Goal: Information Seeking & Learning: Learn about a topic

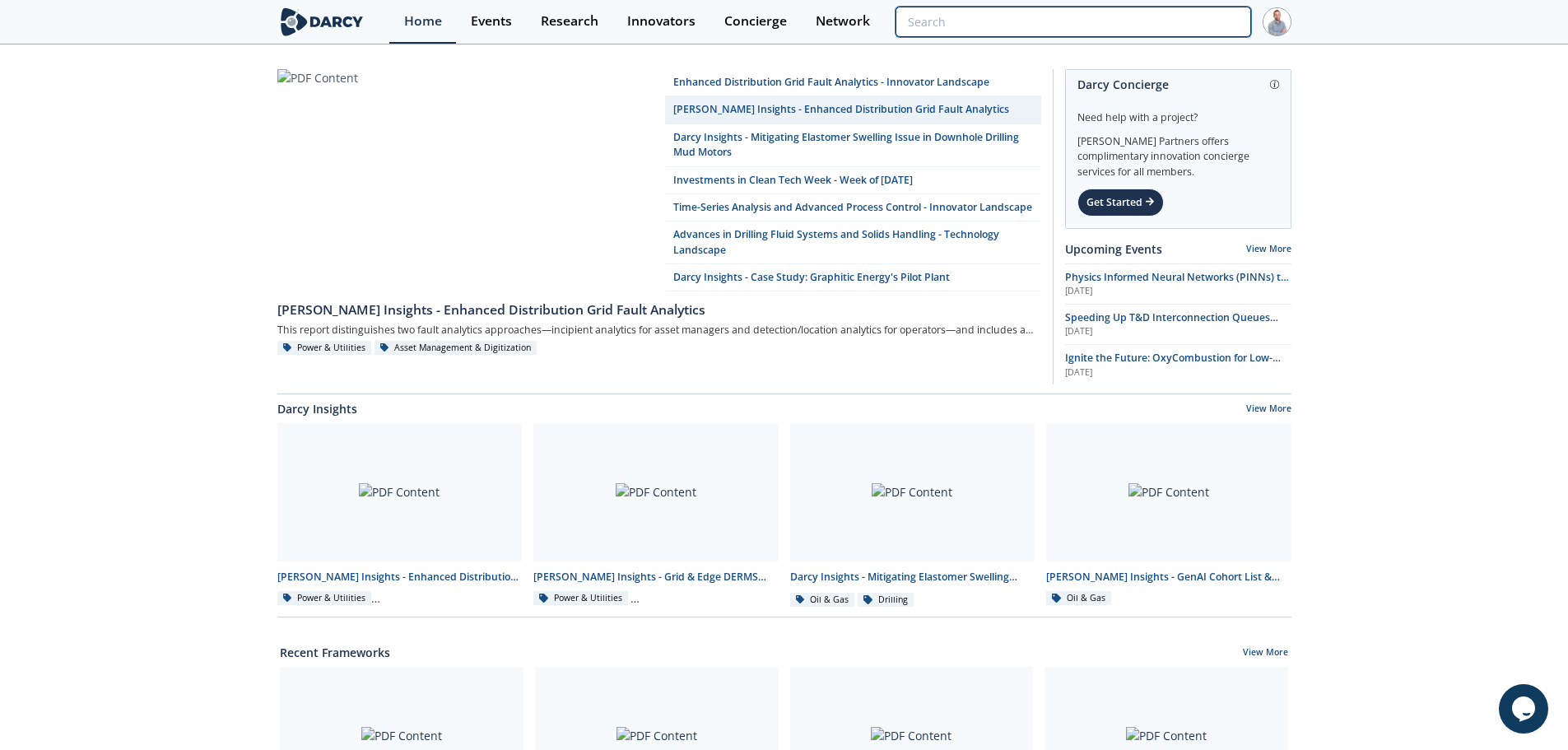
click at [1127, 18] on input "search" at bounding box center [1073, 21] width 355 height 31
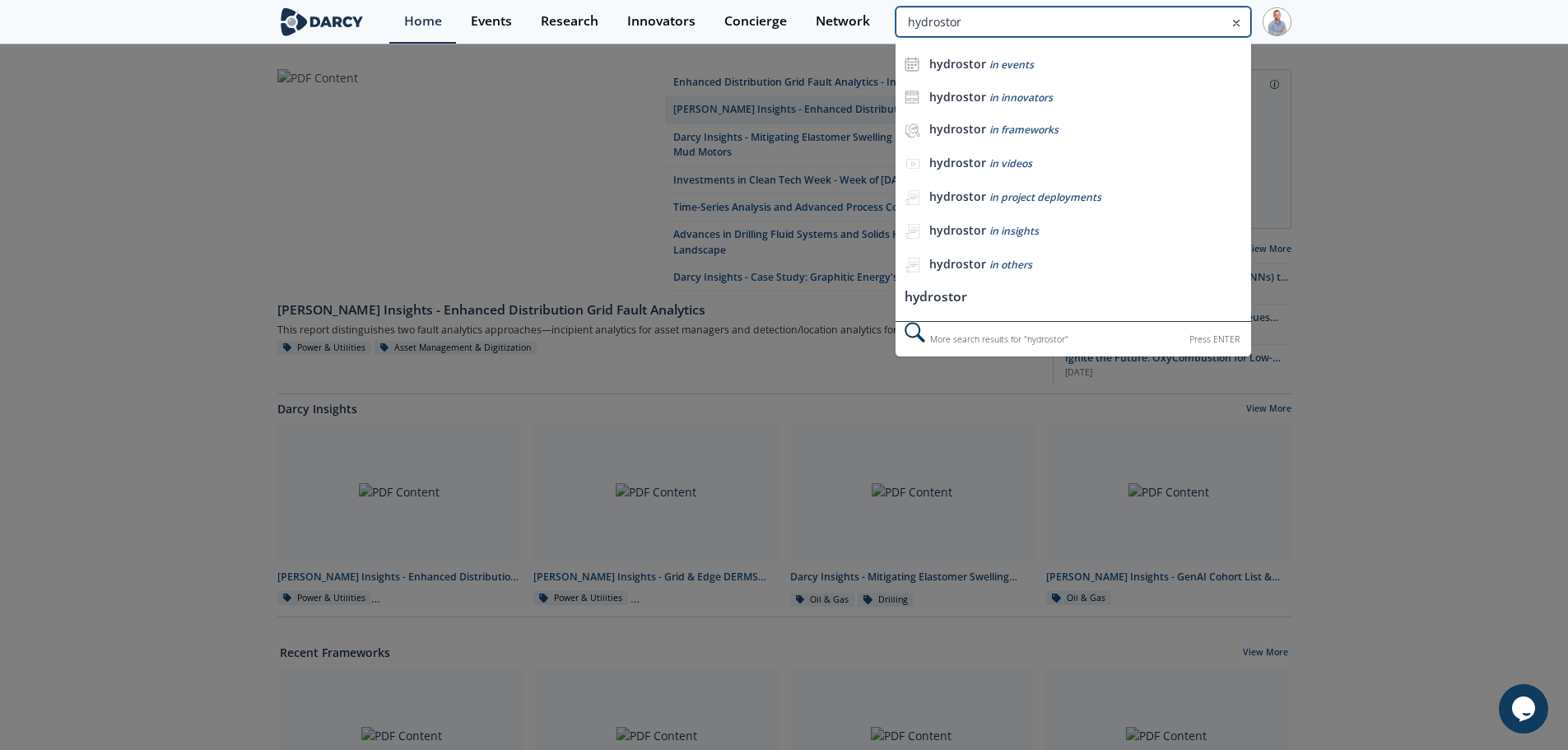
type input "hydrostor"
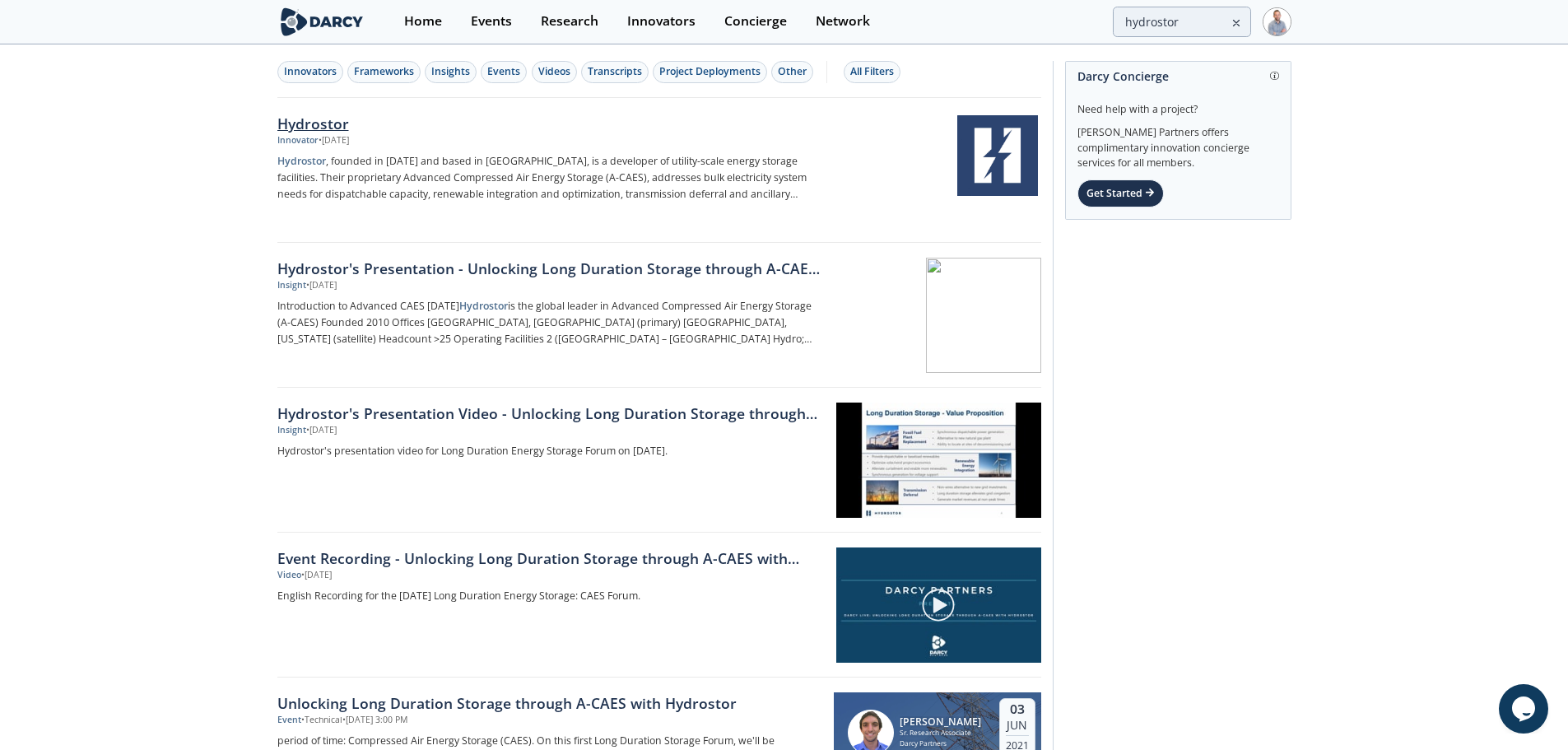
click at [366, 126] on div "Hydrostor" at bounding box center [550, 123] width 545 height 21
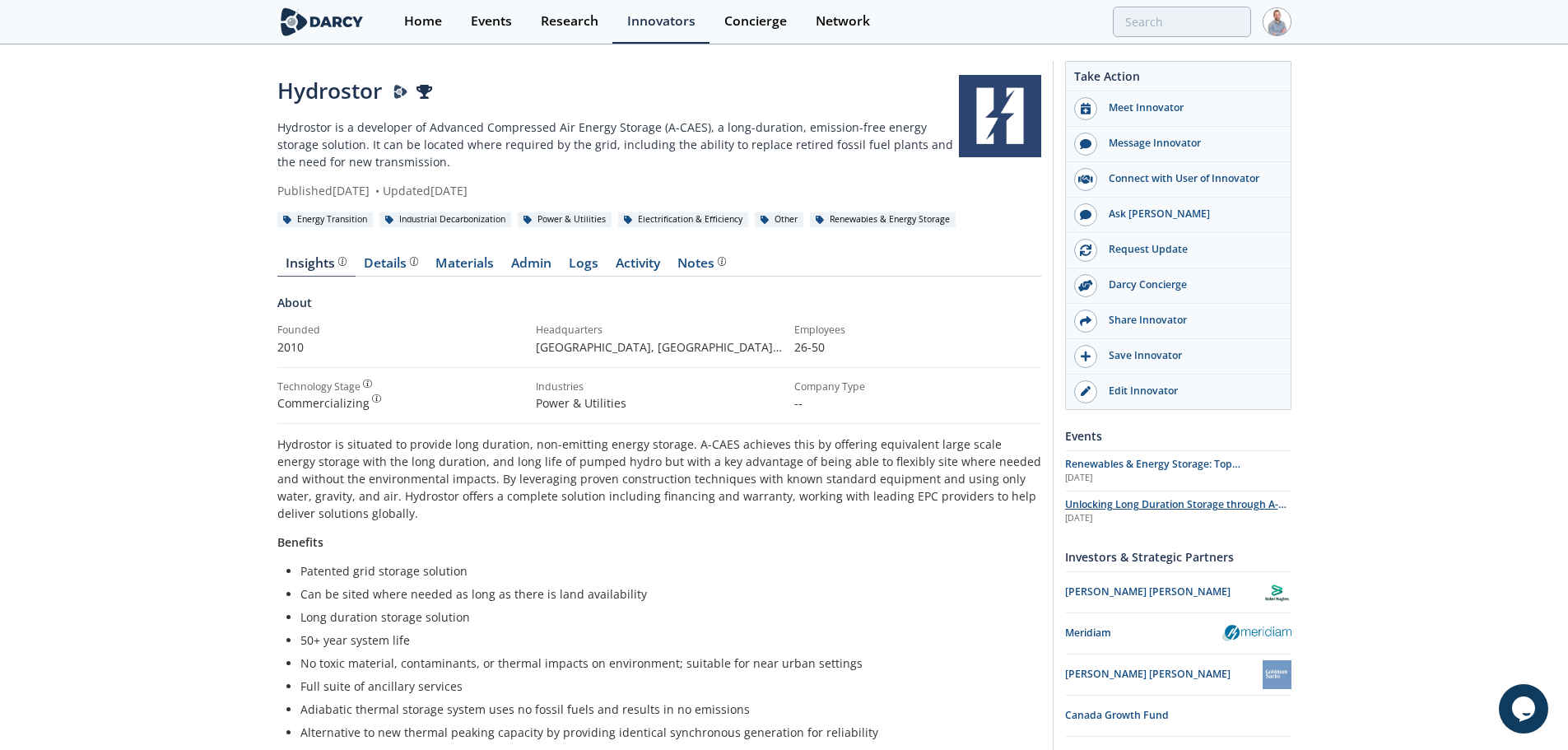
click at [1225, 515] on div "Jun 3rd 2021" at bounding box center [1178, 518] width 227 height 13
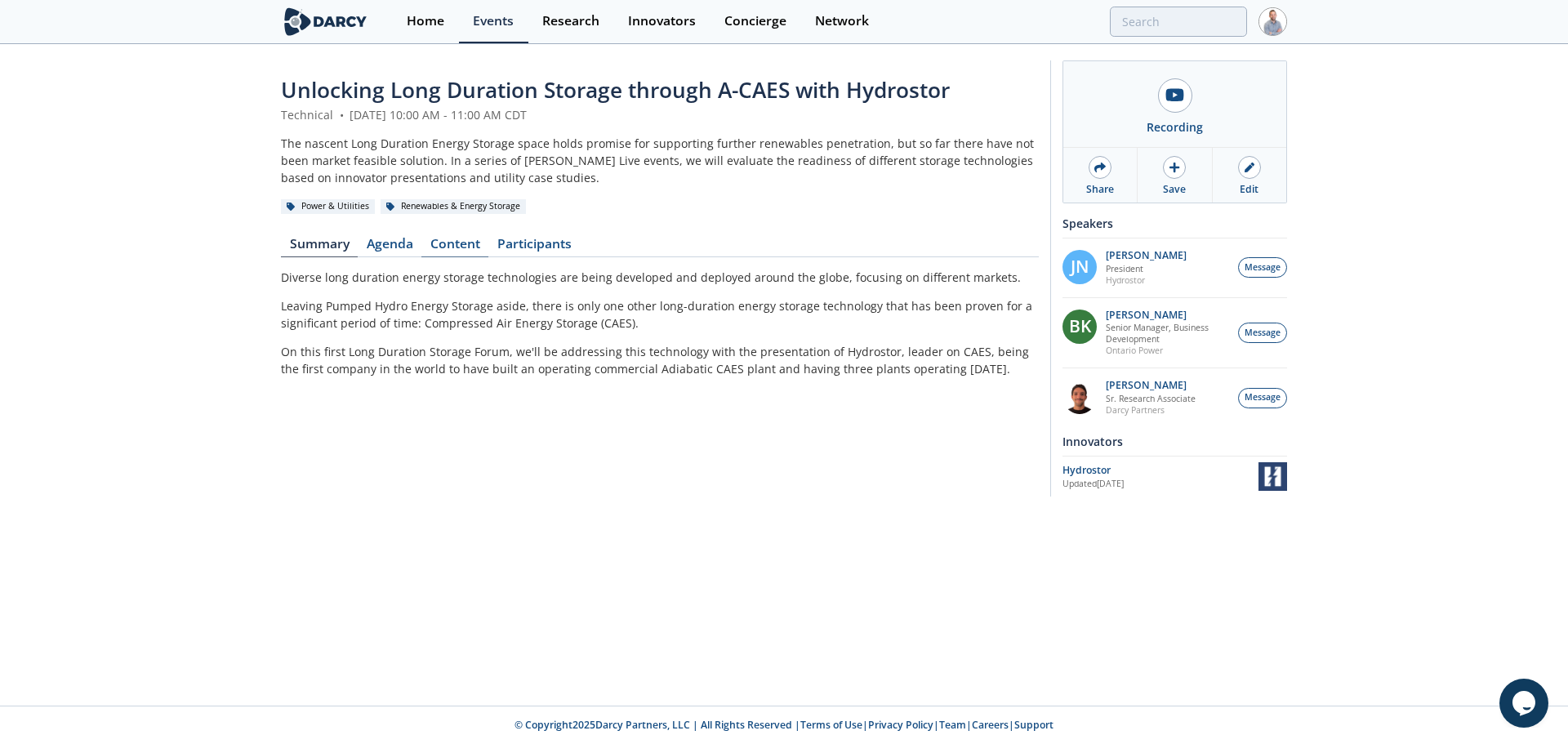
click at [459, 240] on link "Content" at bounding box center [455, 247] width 67 height 19
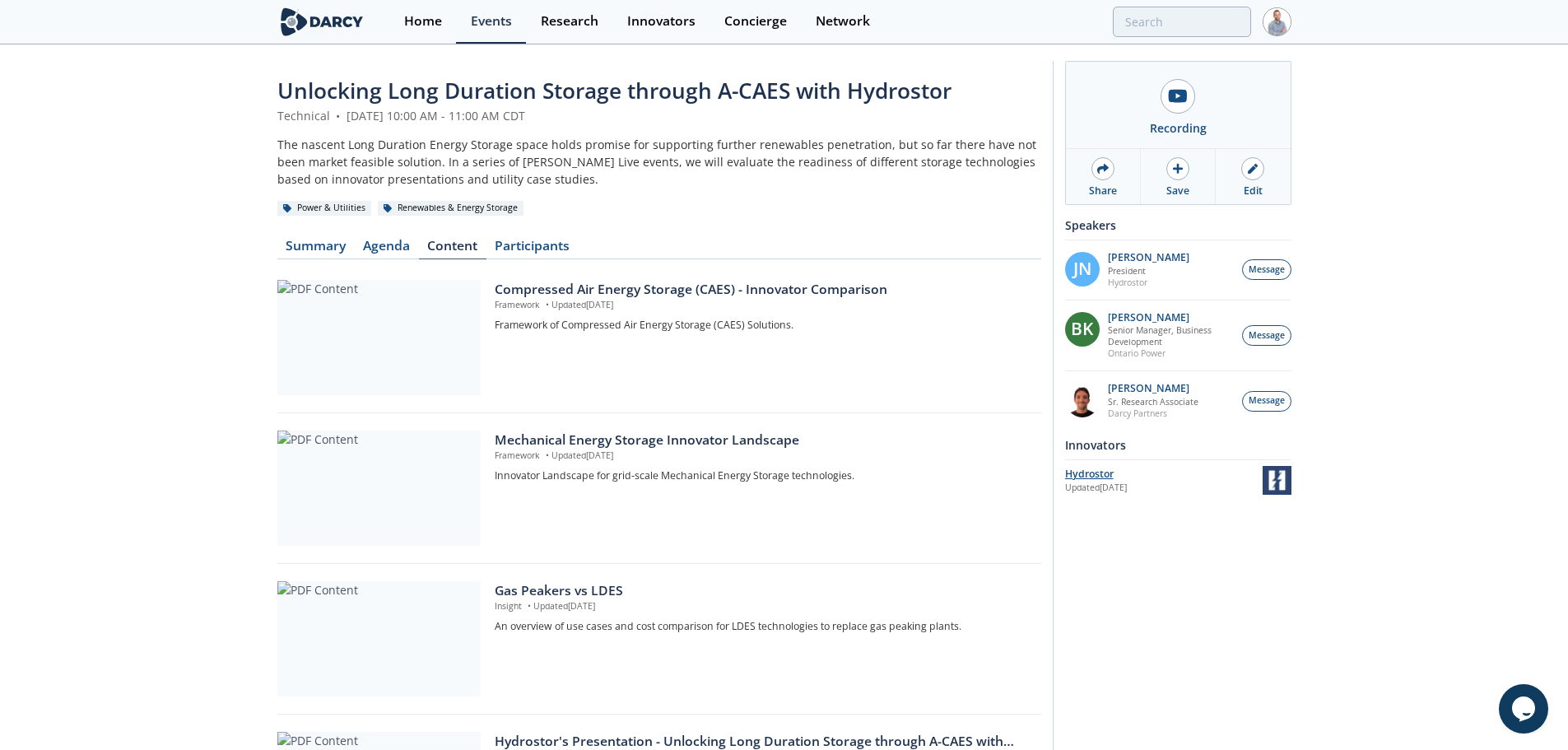
click at [1093, 478] on div "Hydrostor" at bounding box center [1163, 473] width 198 height 15
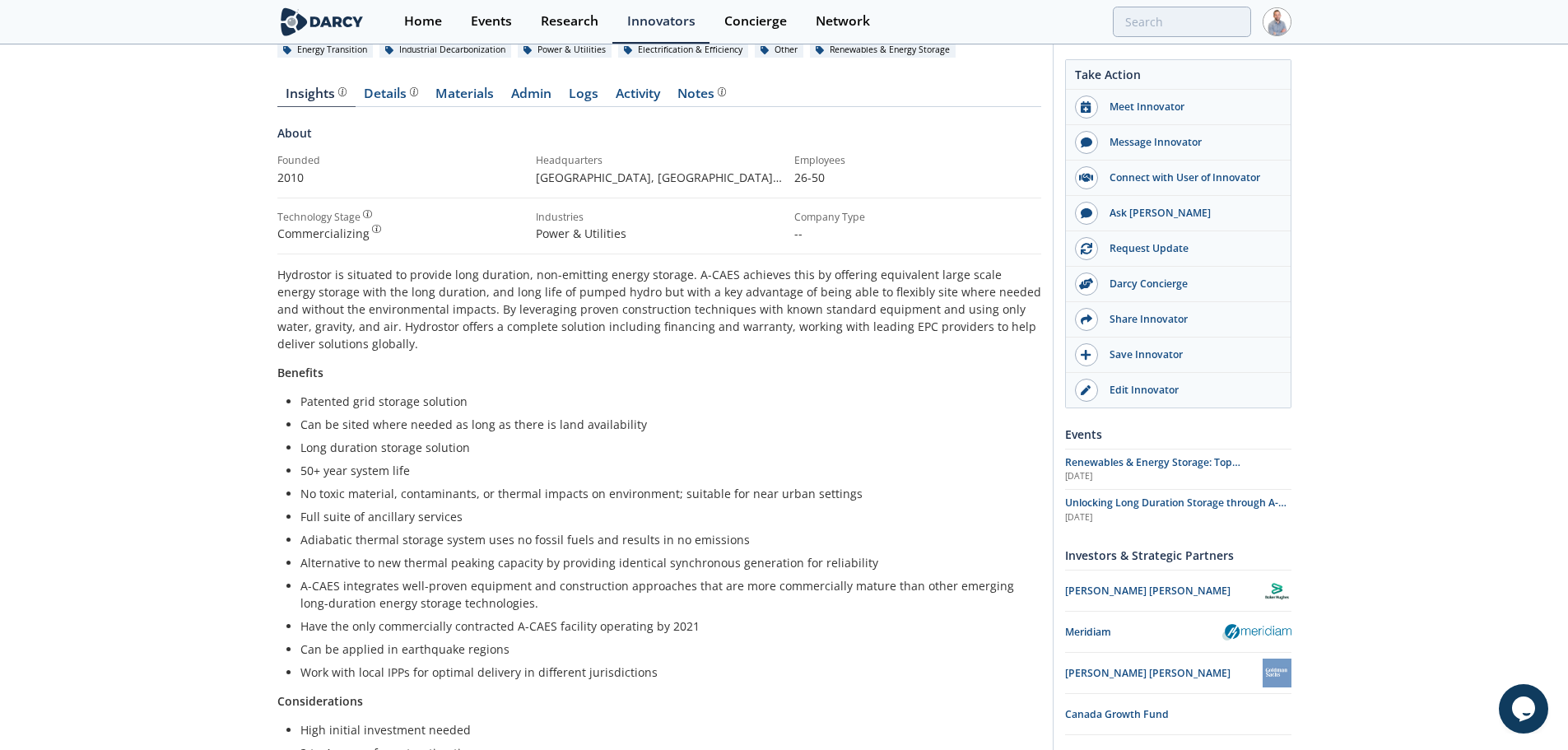
scroll to position [164, 0]
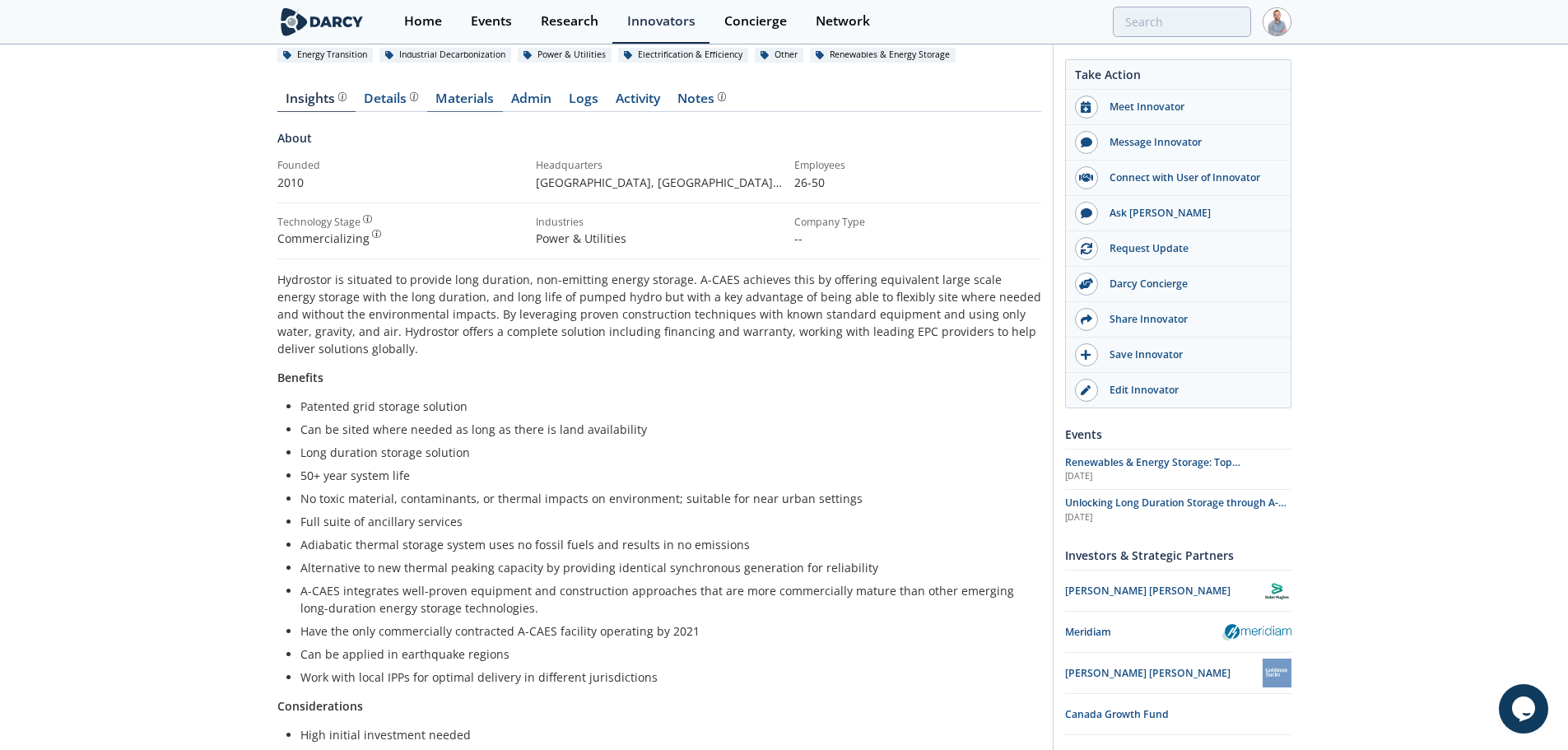
click at [480, 103] on link "Materials" at bounding box center [464, 102] width 76 height 19
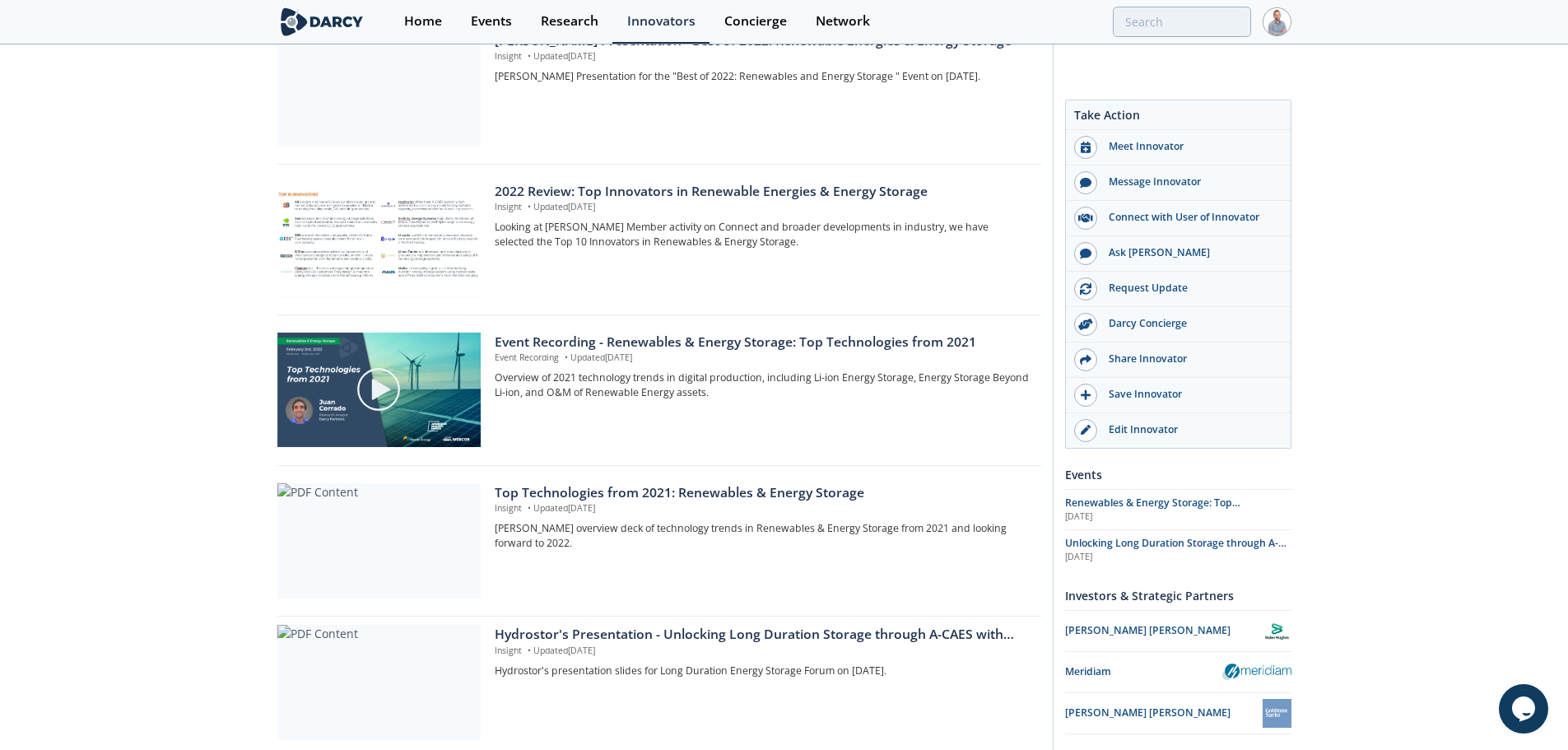
scroll to position [1212, 0]
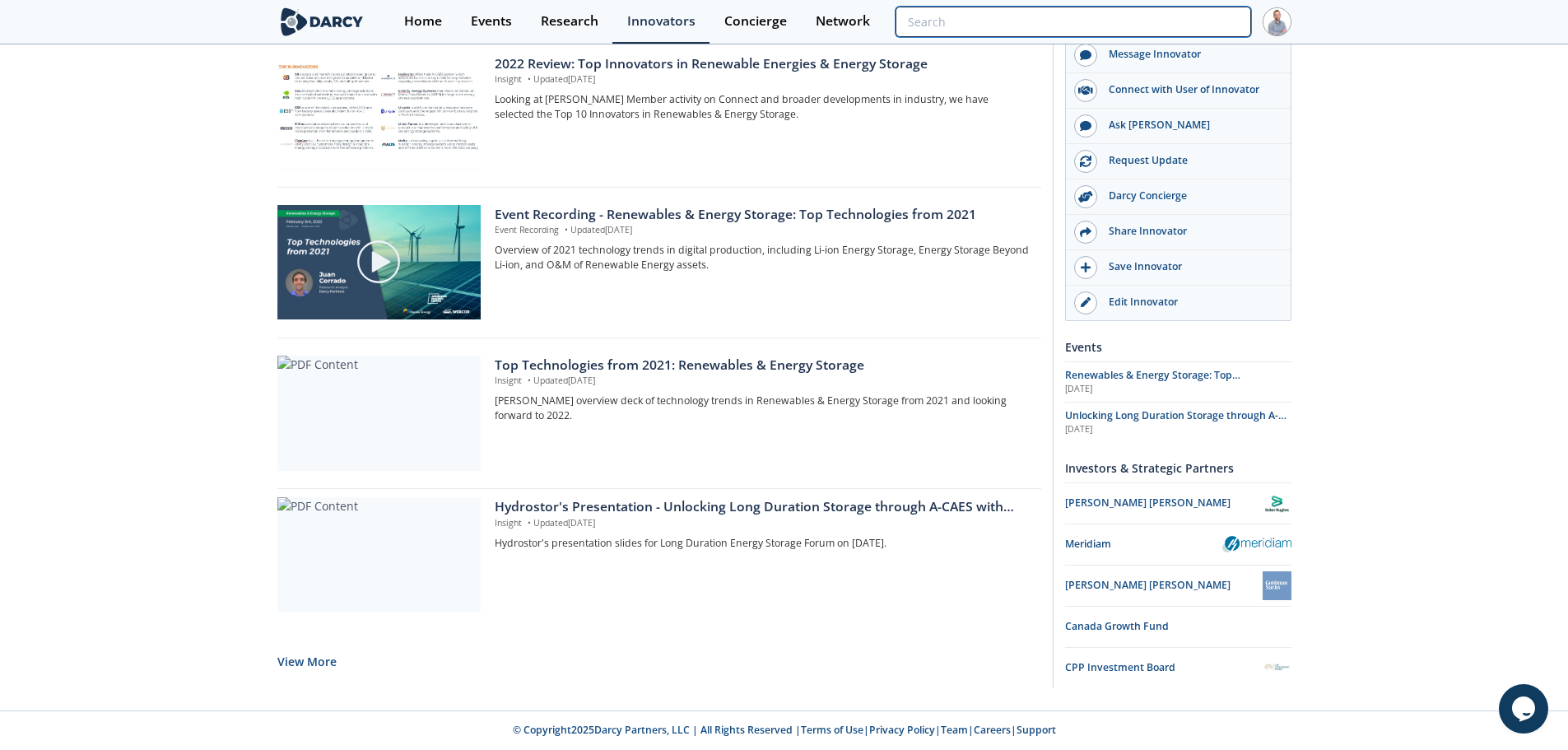
click at [1162, 26] on input "search" at bounding box center [1073, 21] width 355 height 31
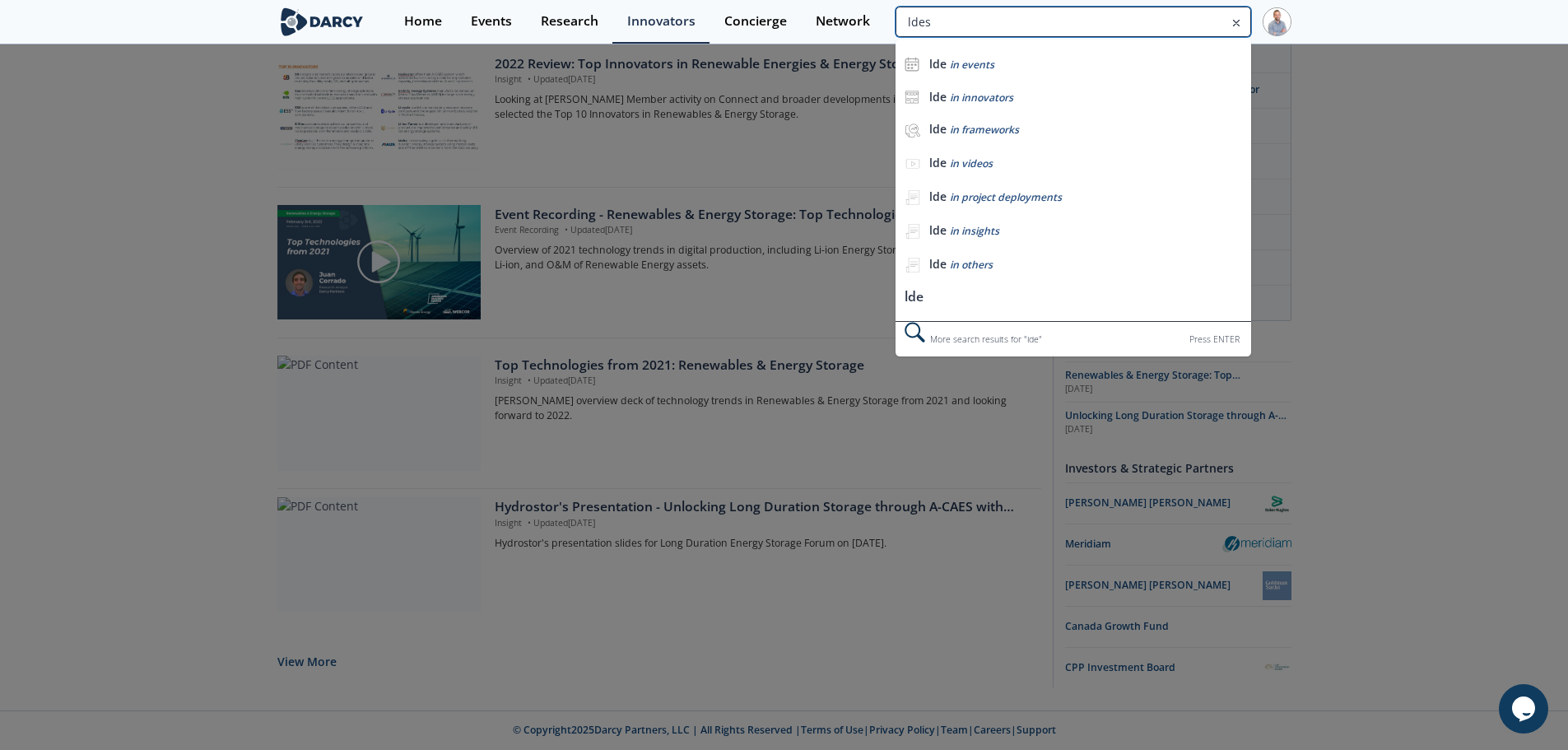
type input "ldes"
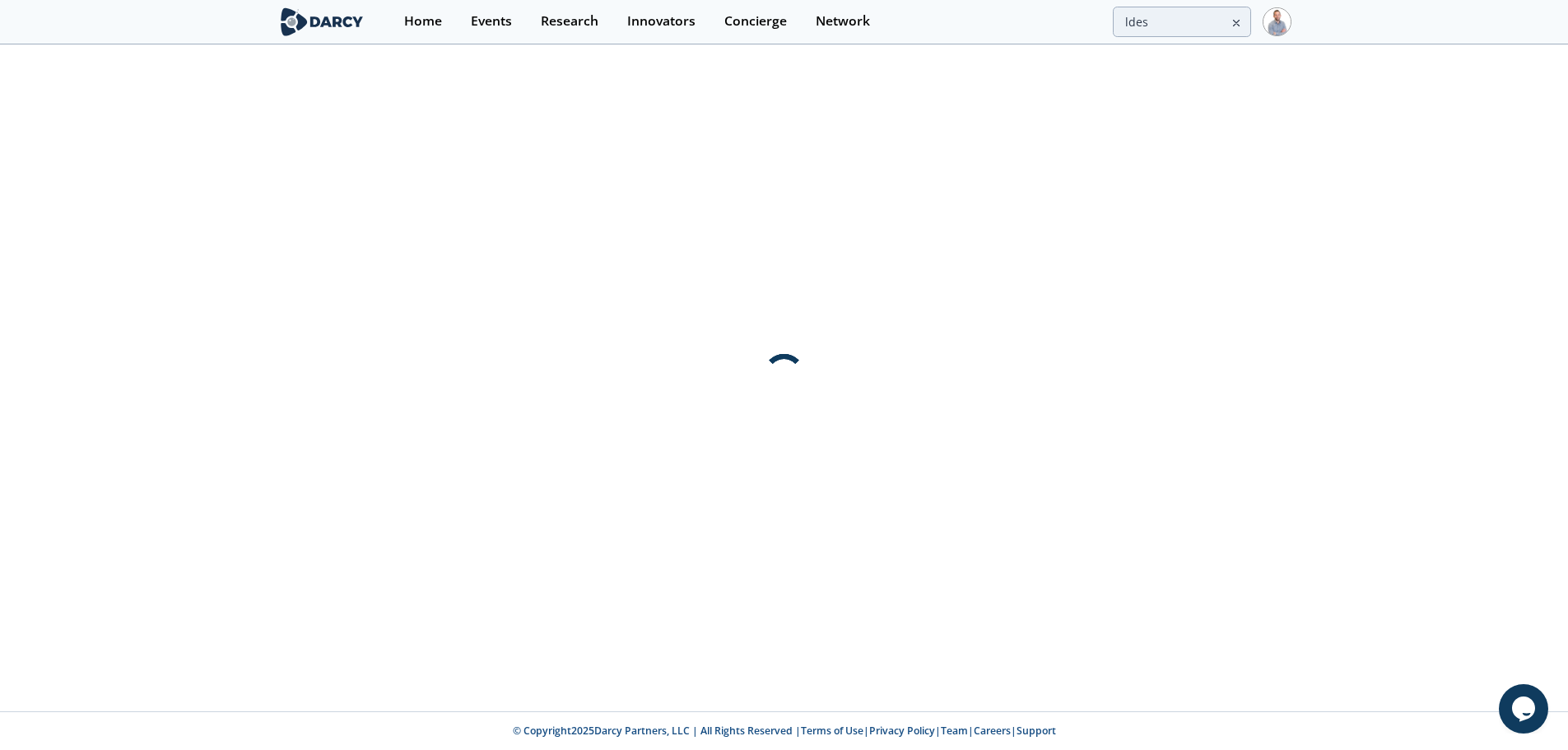
scroll to position [0, 0]
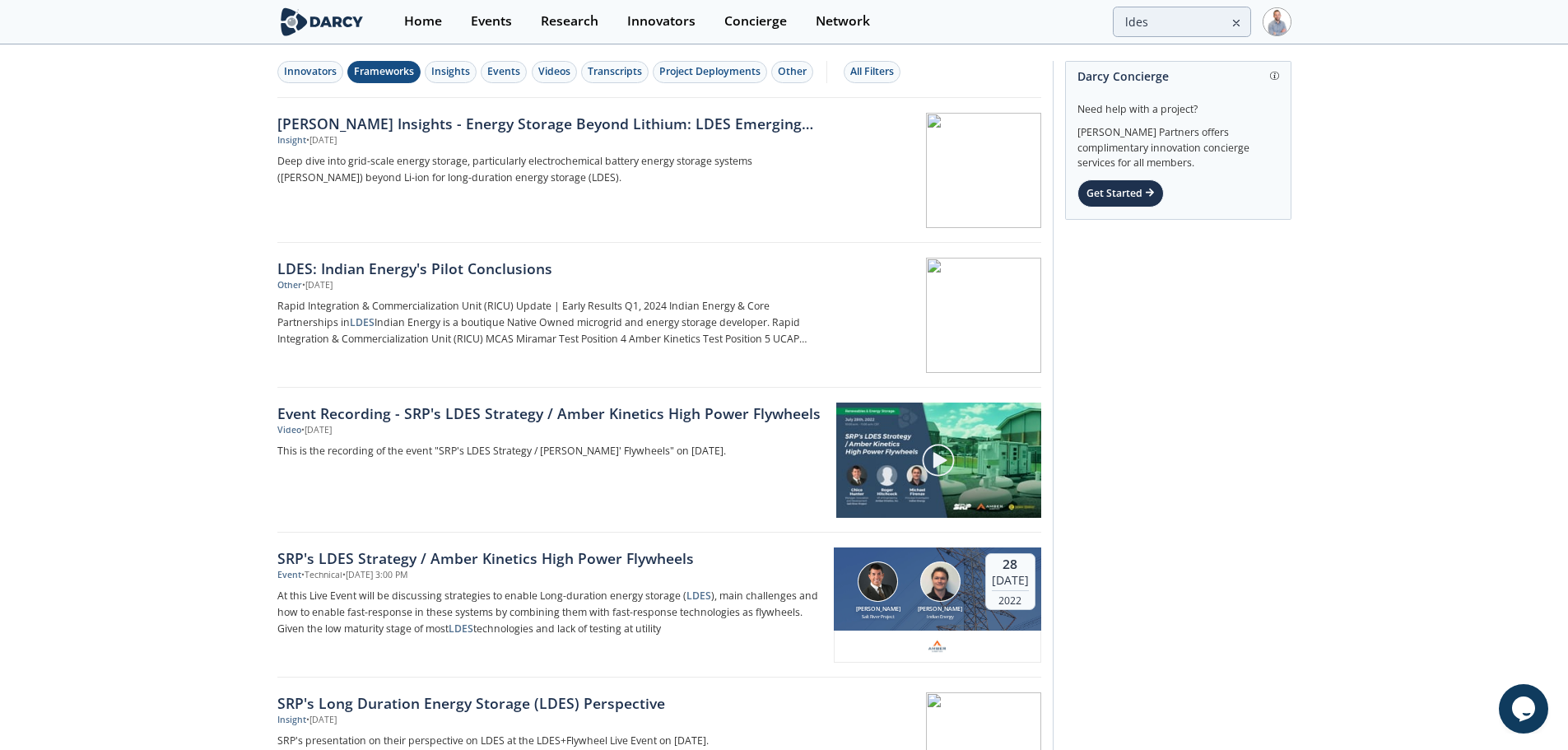
click at [387, 69] on div "Frameworks" at bounding box center [384, 71] width 60 height 15
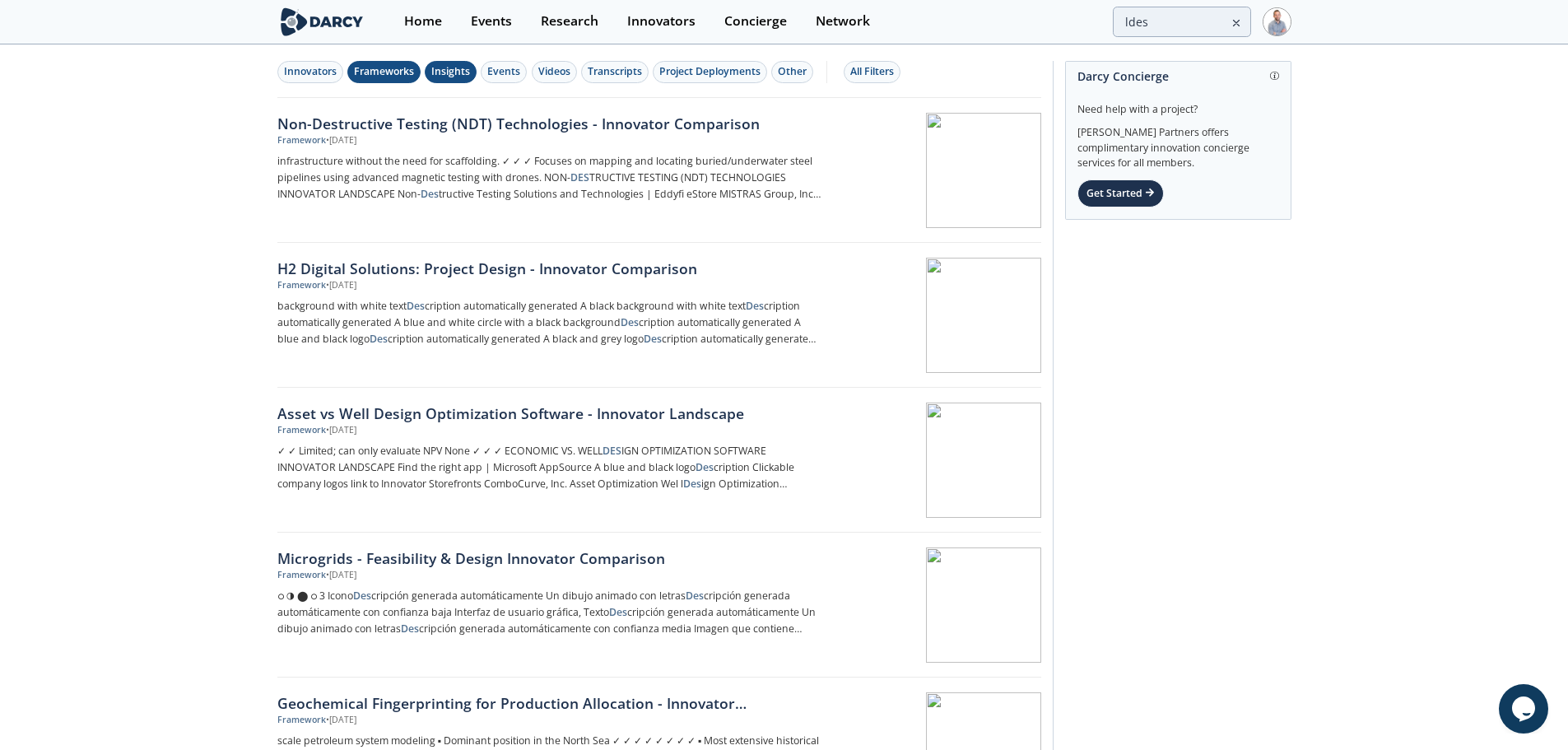
click at [440, 61] on button "Insights" at bounding box center [450, 71] width 52 height 22
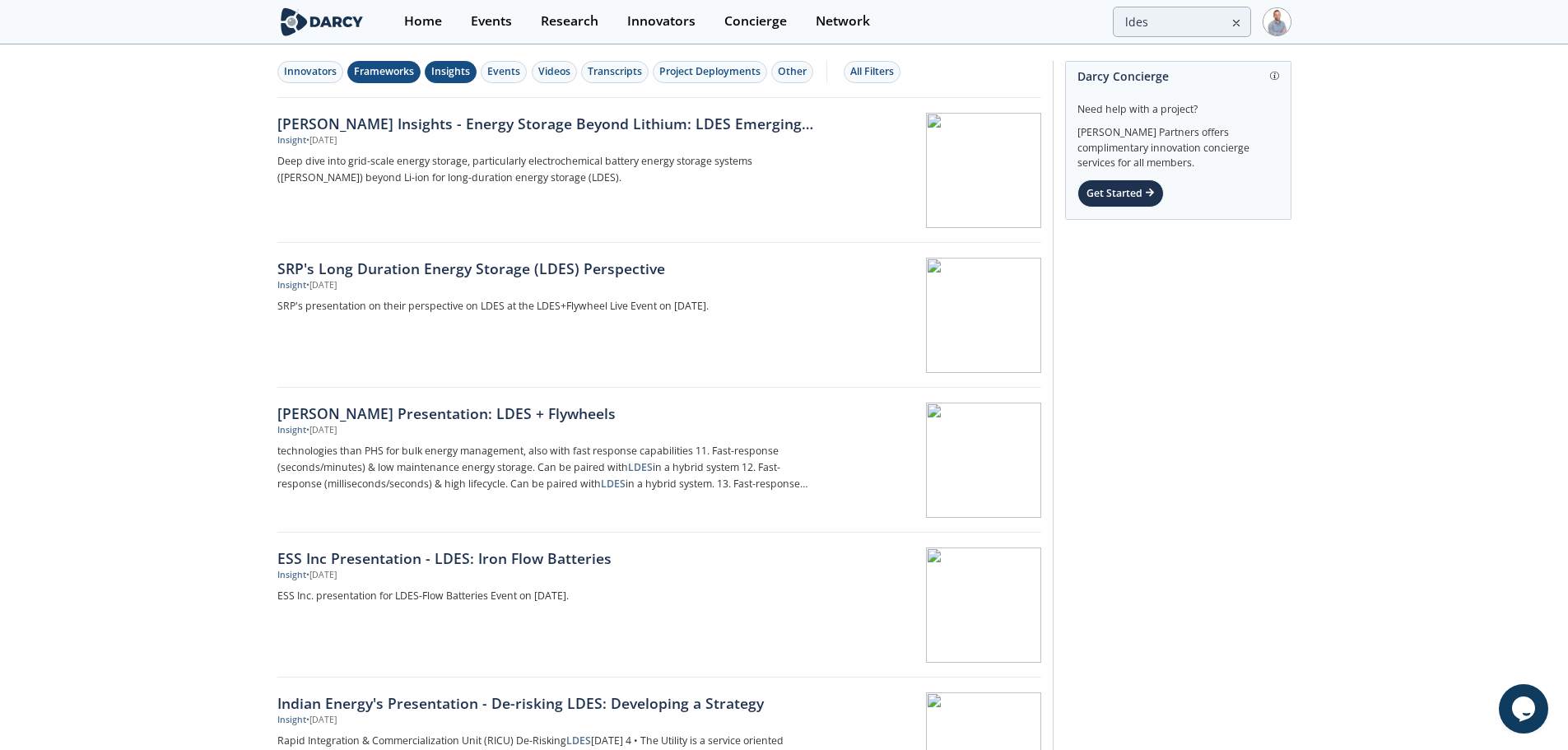
click at [357, 75] on div "Frameworks" at bounding box center [384, 71] width 60 height 15
click at [455, 137] on div "Insight • Jun 4, 2025" at bounding box center [550, 141] width 545 height 13
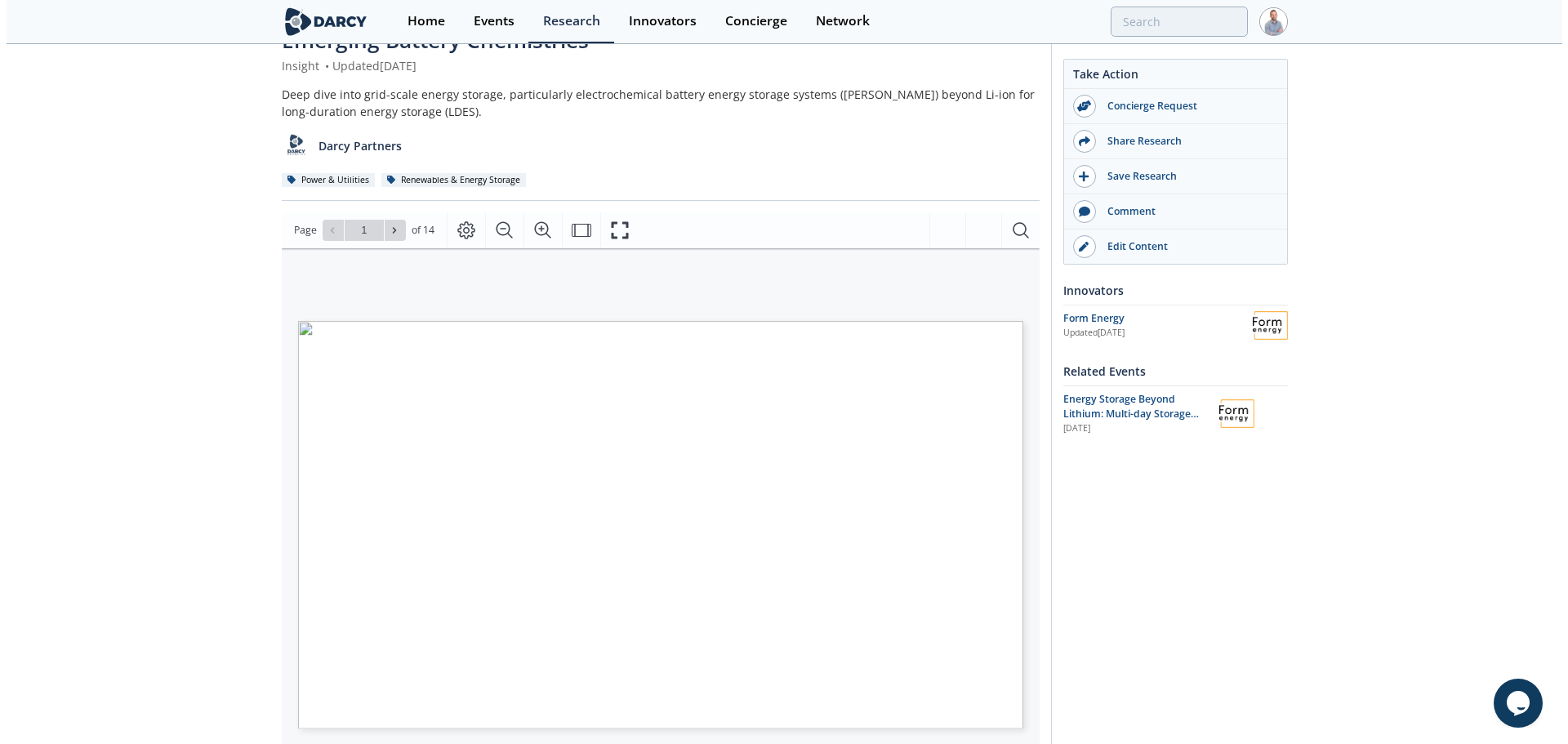
scroll to position [245, 0]
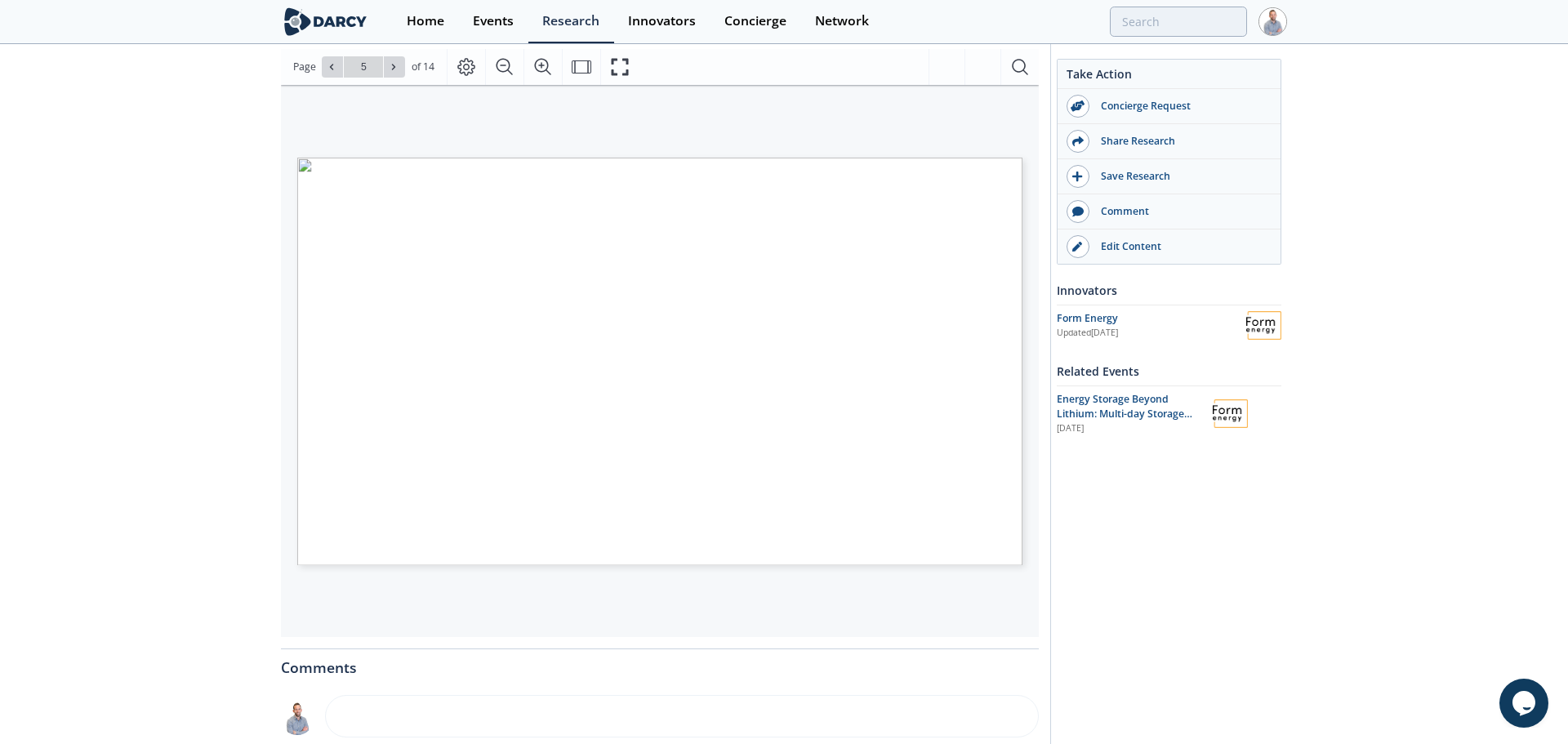
type input "6"
type input "8"
click at [610, 64] on icon "Fullscreen" at bounding box center [619, 67] width 19 height 19
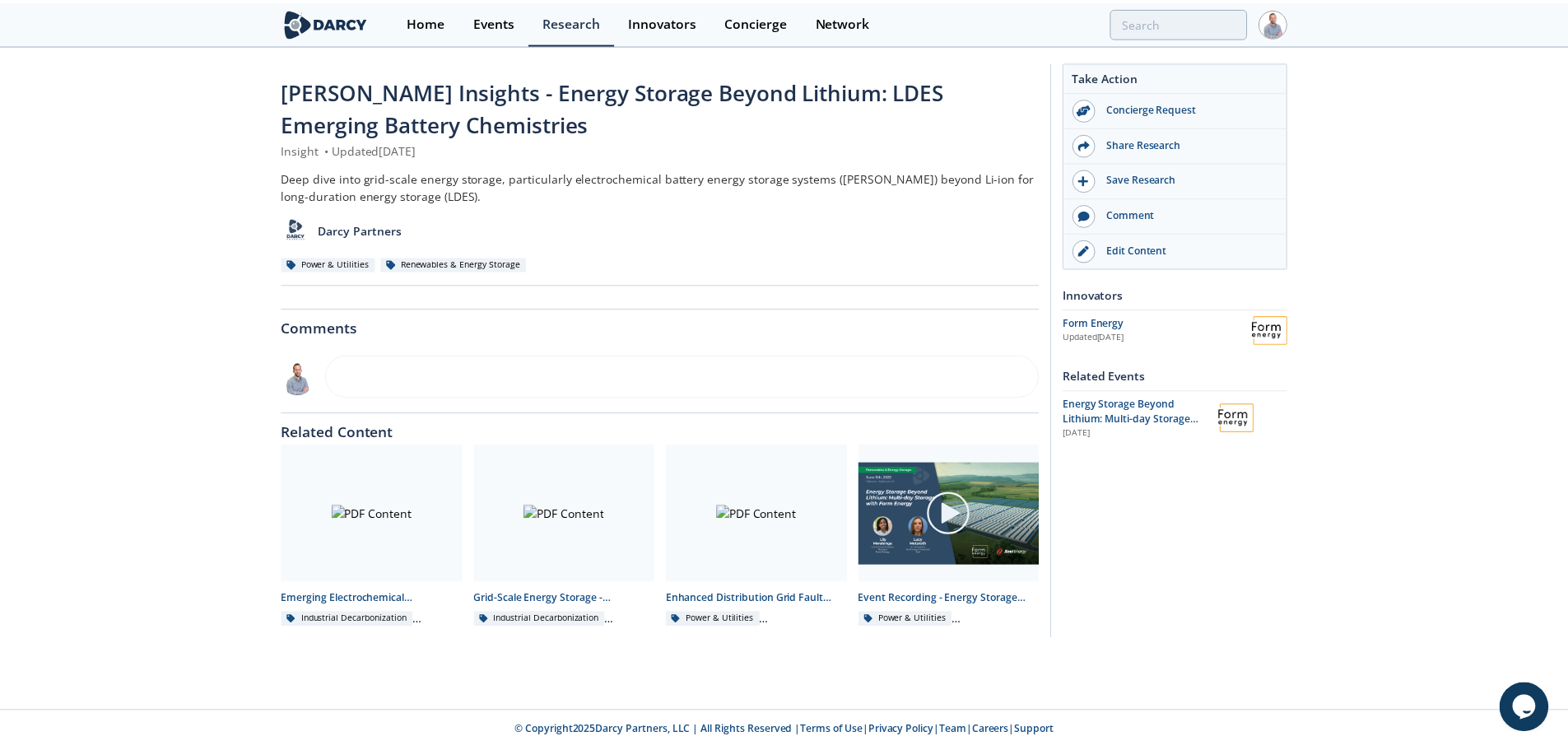
scroll to position [0, 0]
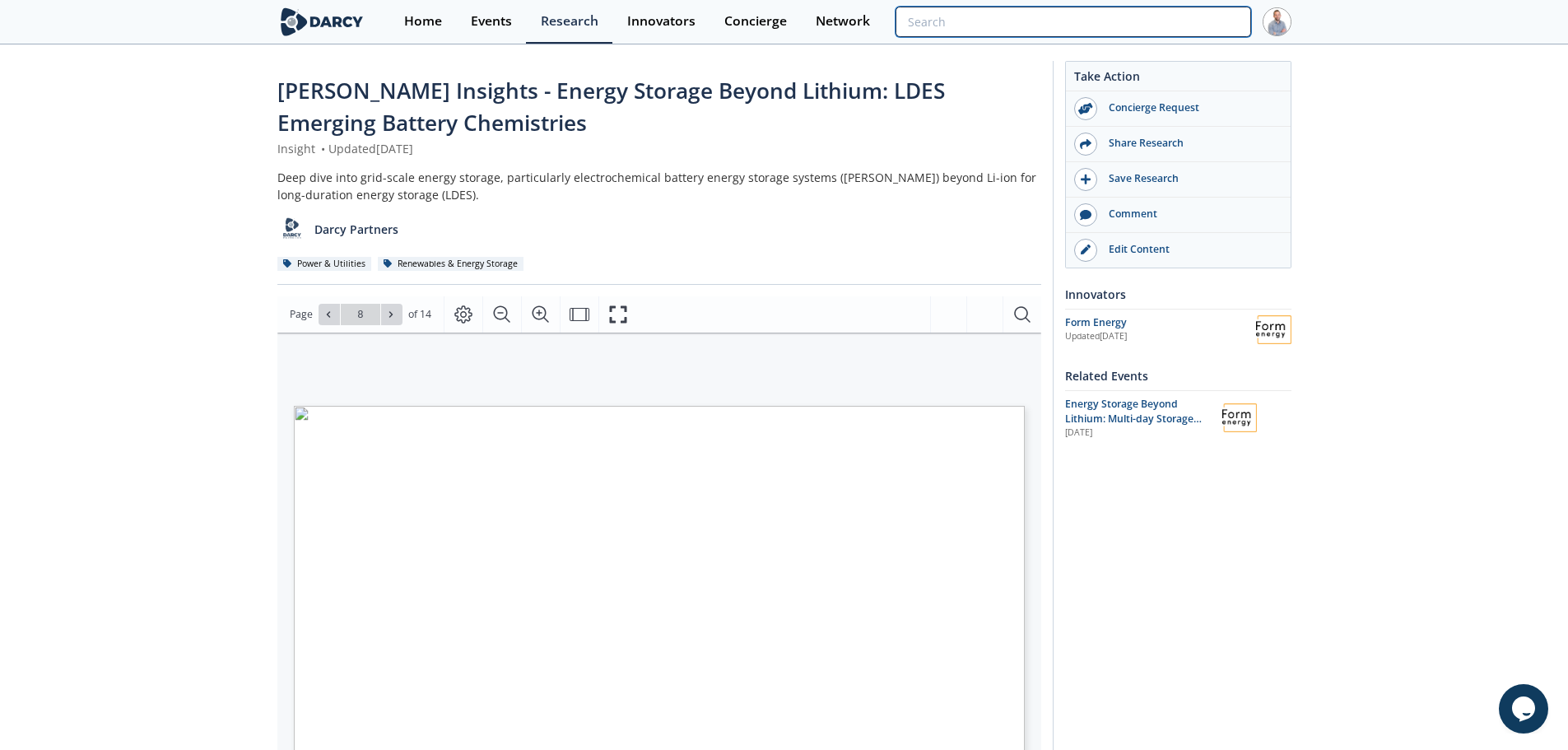
click at [1169, 26] on input "search" at bounding box center [1073, 21] width 355 height 31
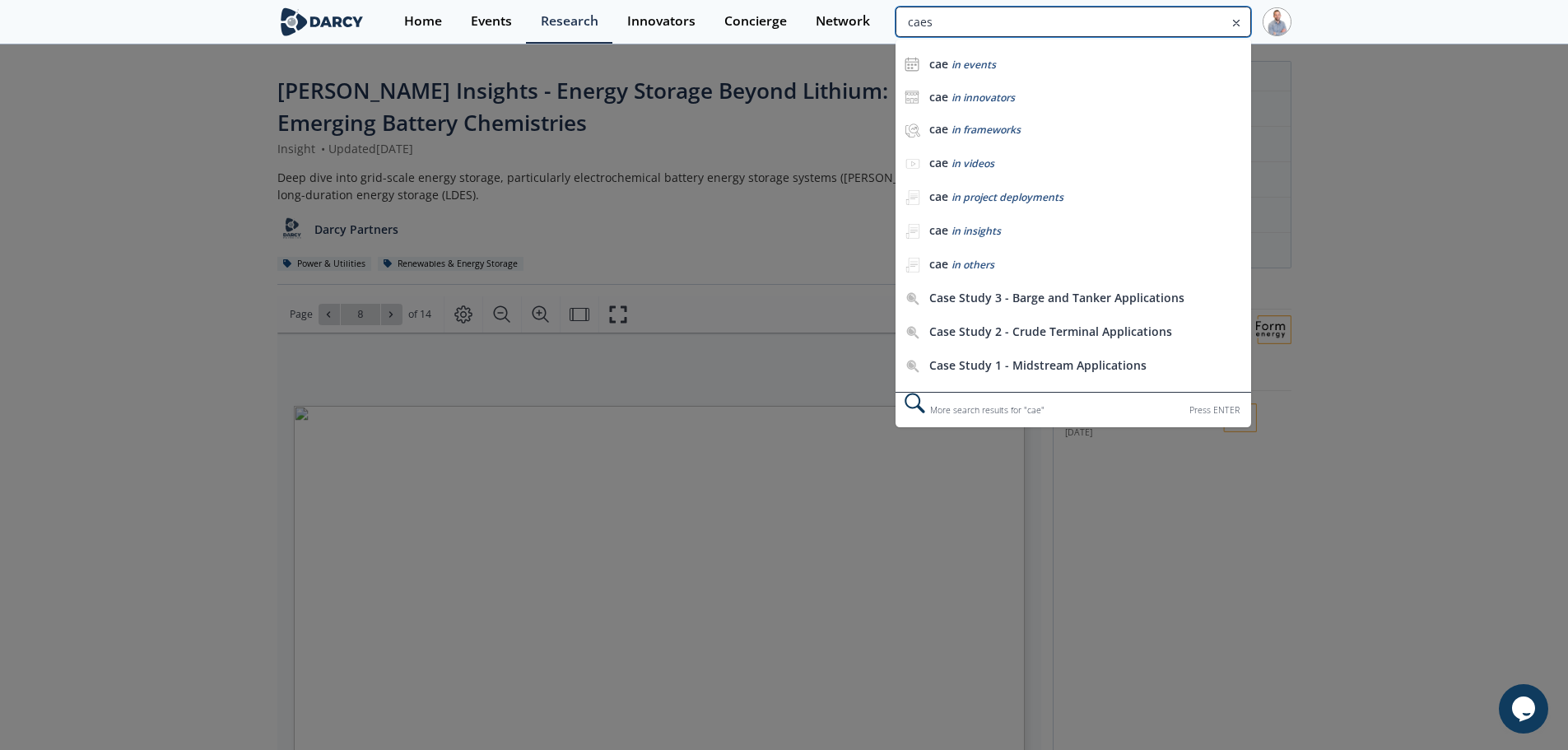
type input "caes"
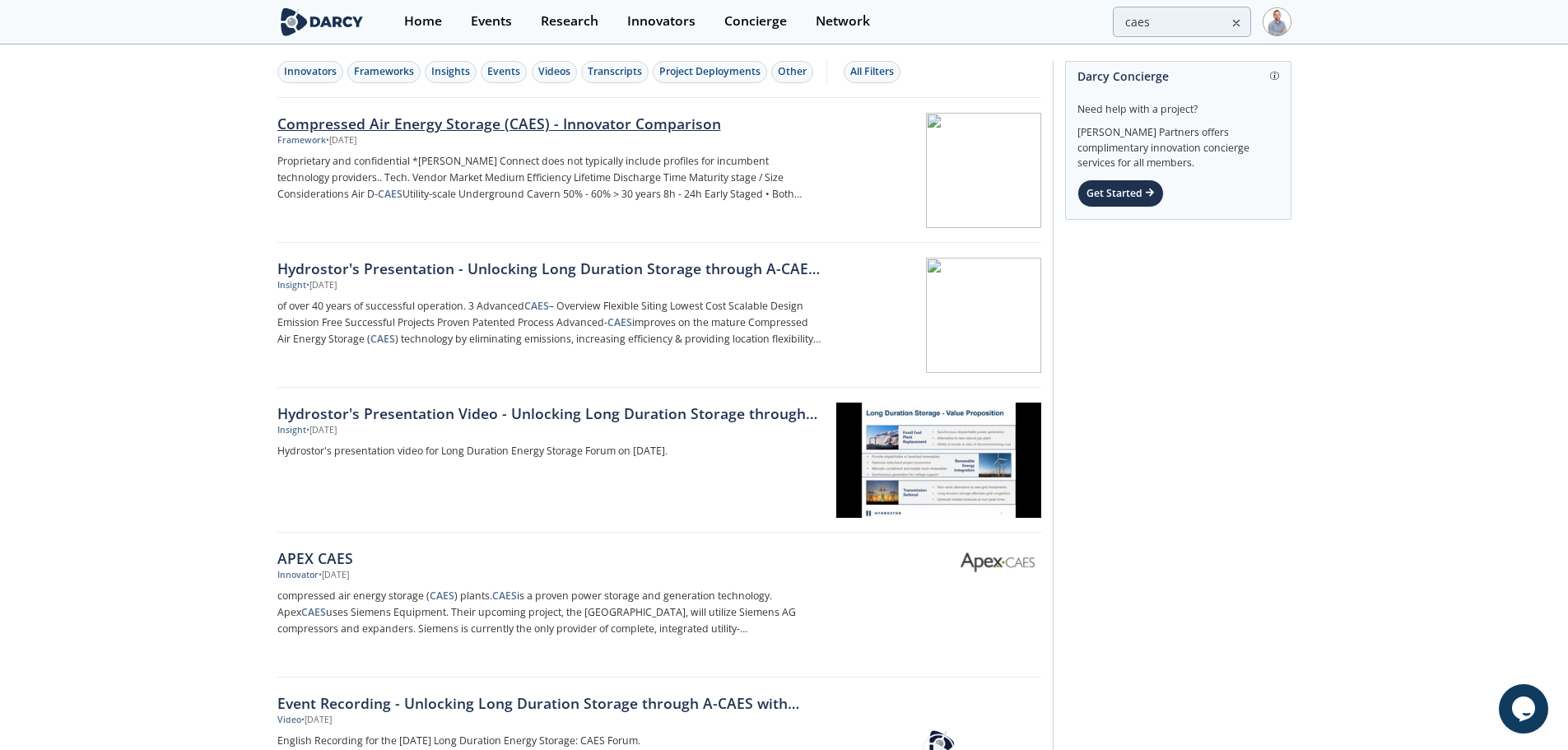
click at [565, 168] on p "Proprietary and confidential *Darcy Connect does not typically include profiles…" at bounding box center [550, 177] width 545 height 49
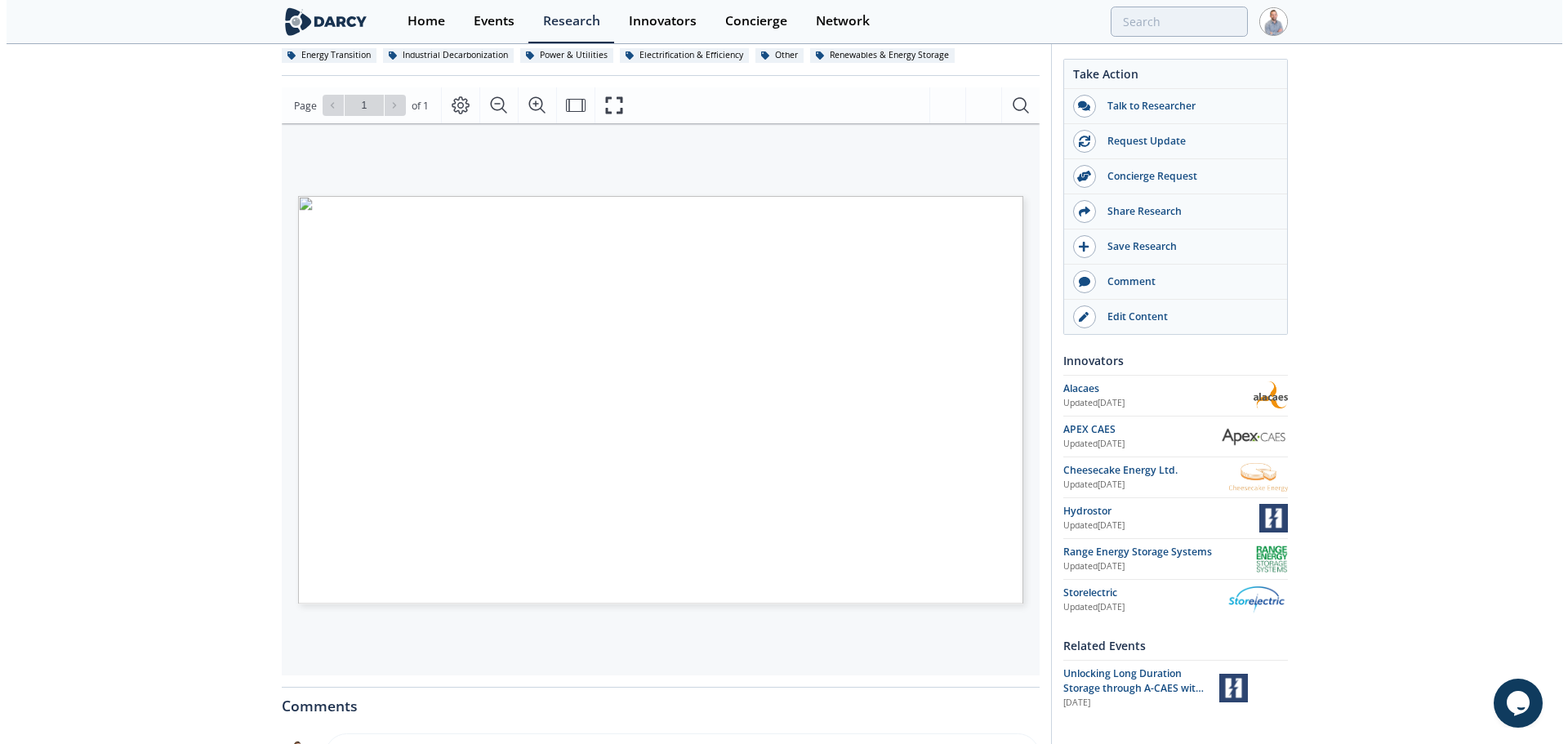
scroll to position [163, 0]
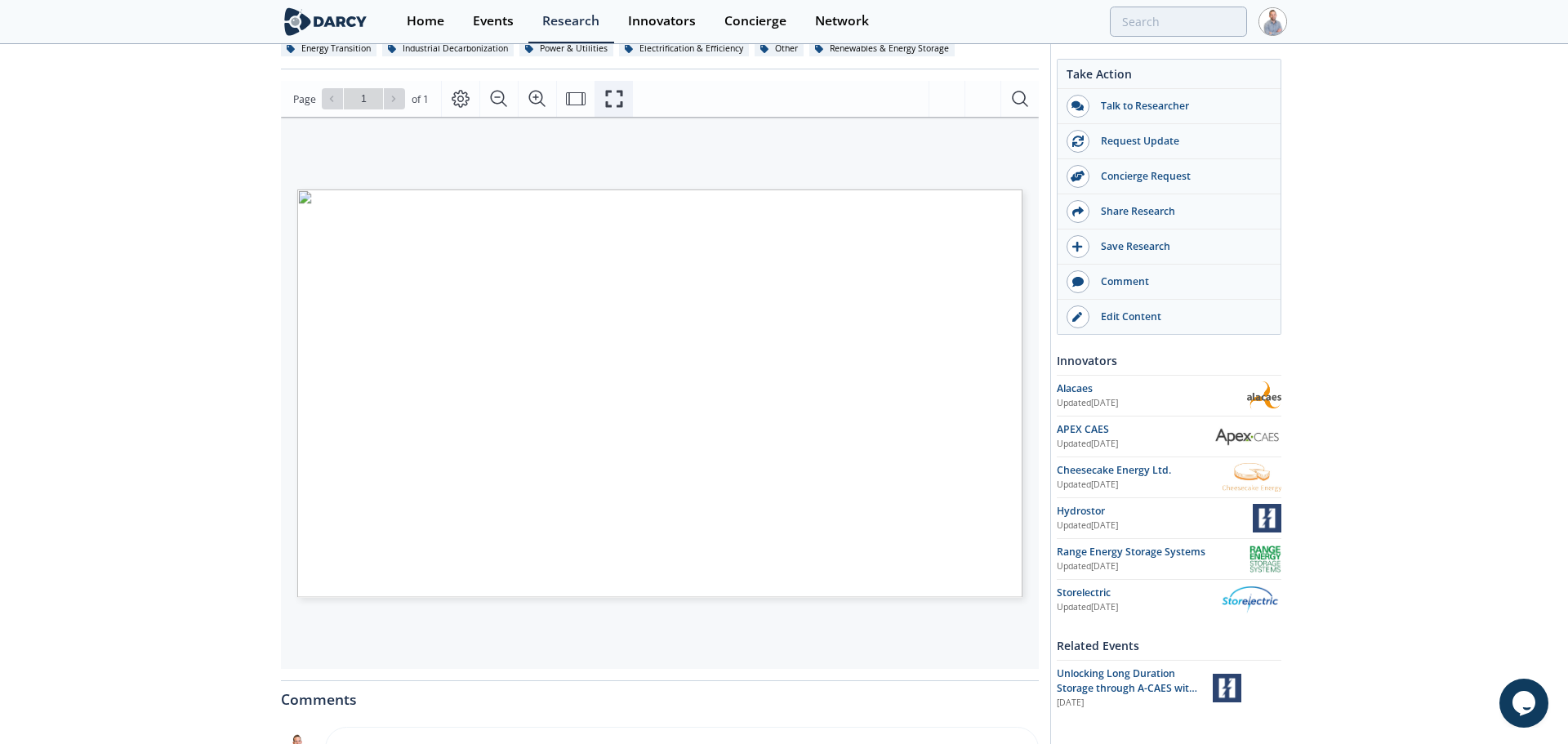
click at [618, 102] on icon "Fullscreen" at bounding box center [614, 98] width 19 height 19
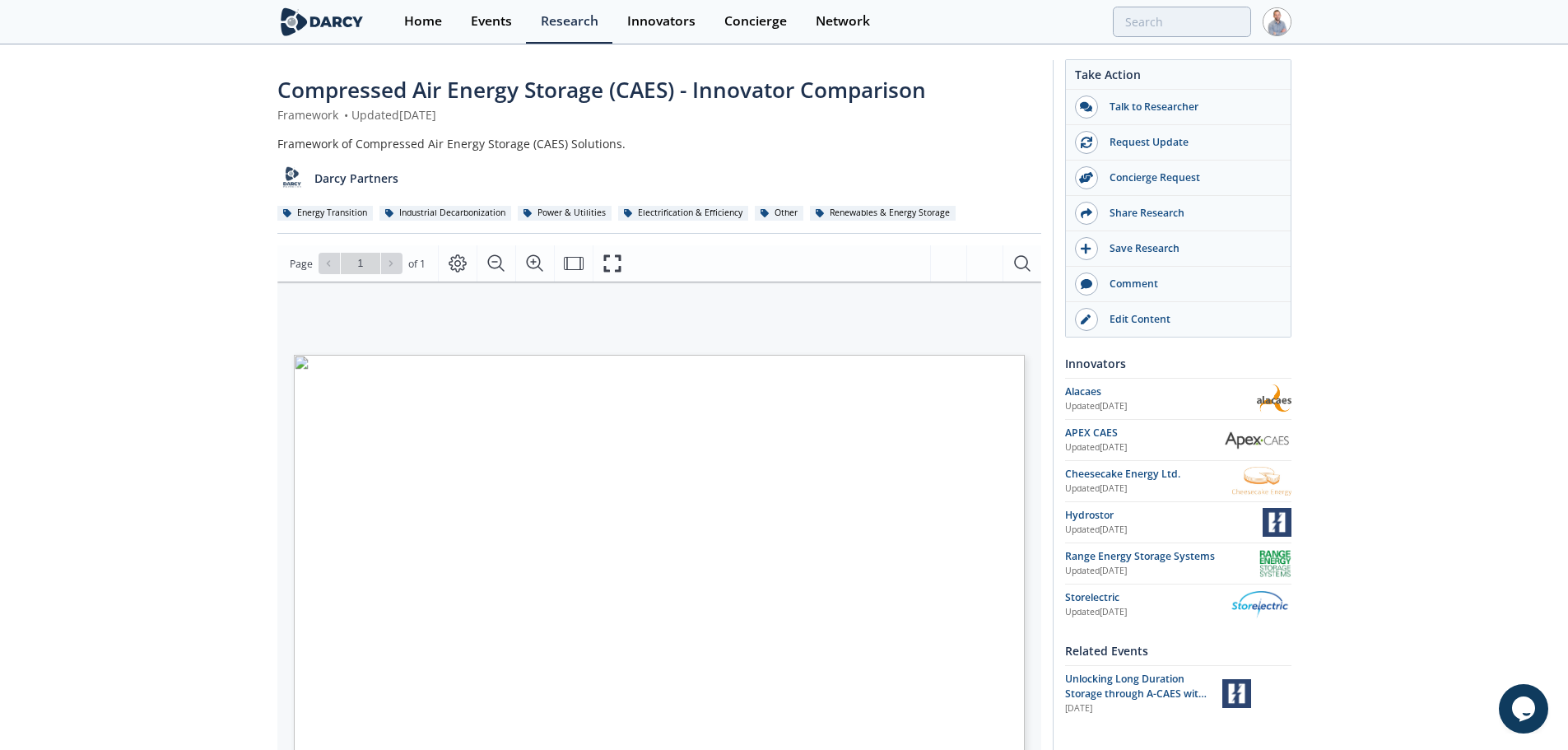
scroll to position [0, 0]
click at [332, 28] on img at bounding box center [322, 21] width 90 height 29
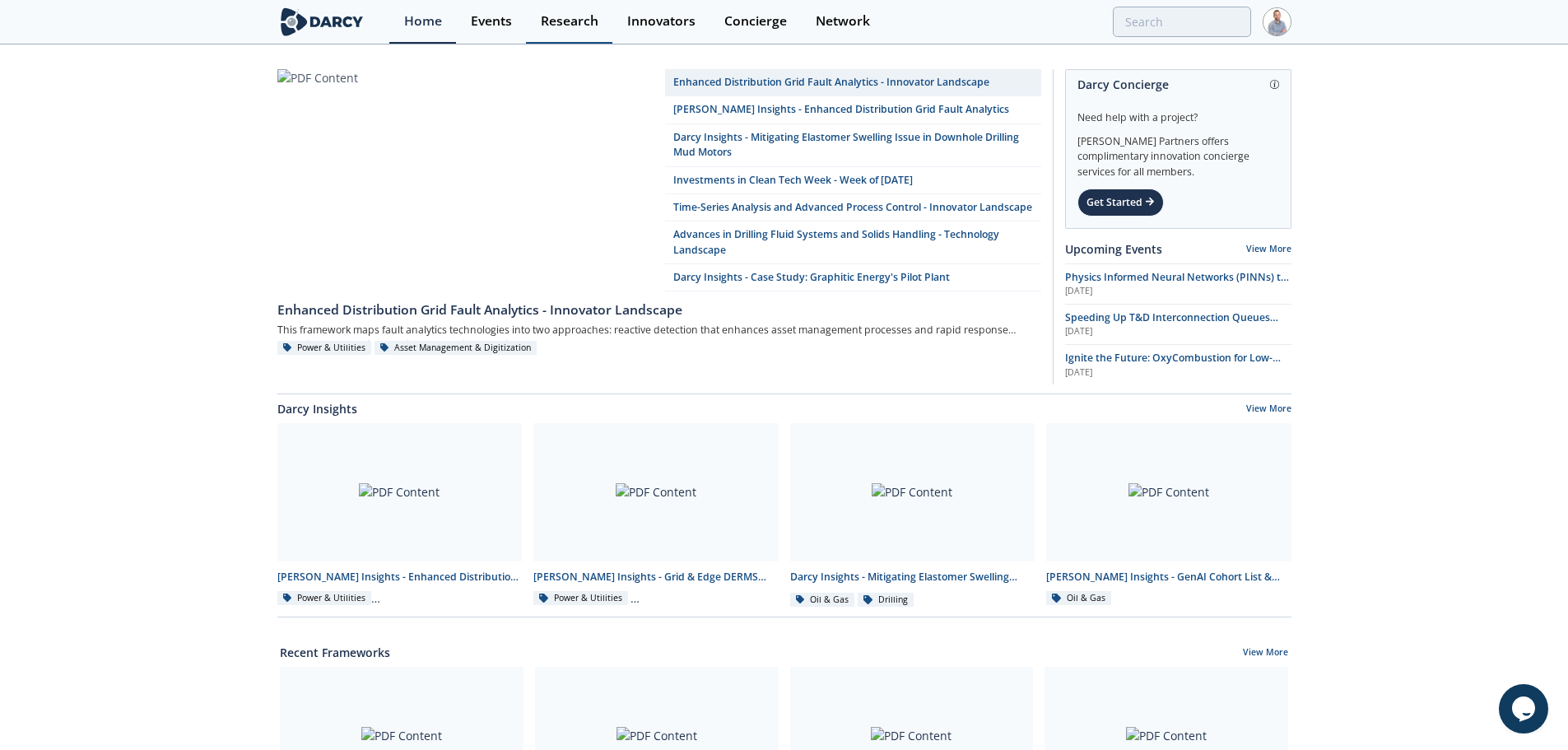
click at [570, 16] on div "Research" at bounding box center [570, 21] width 58 height 13
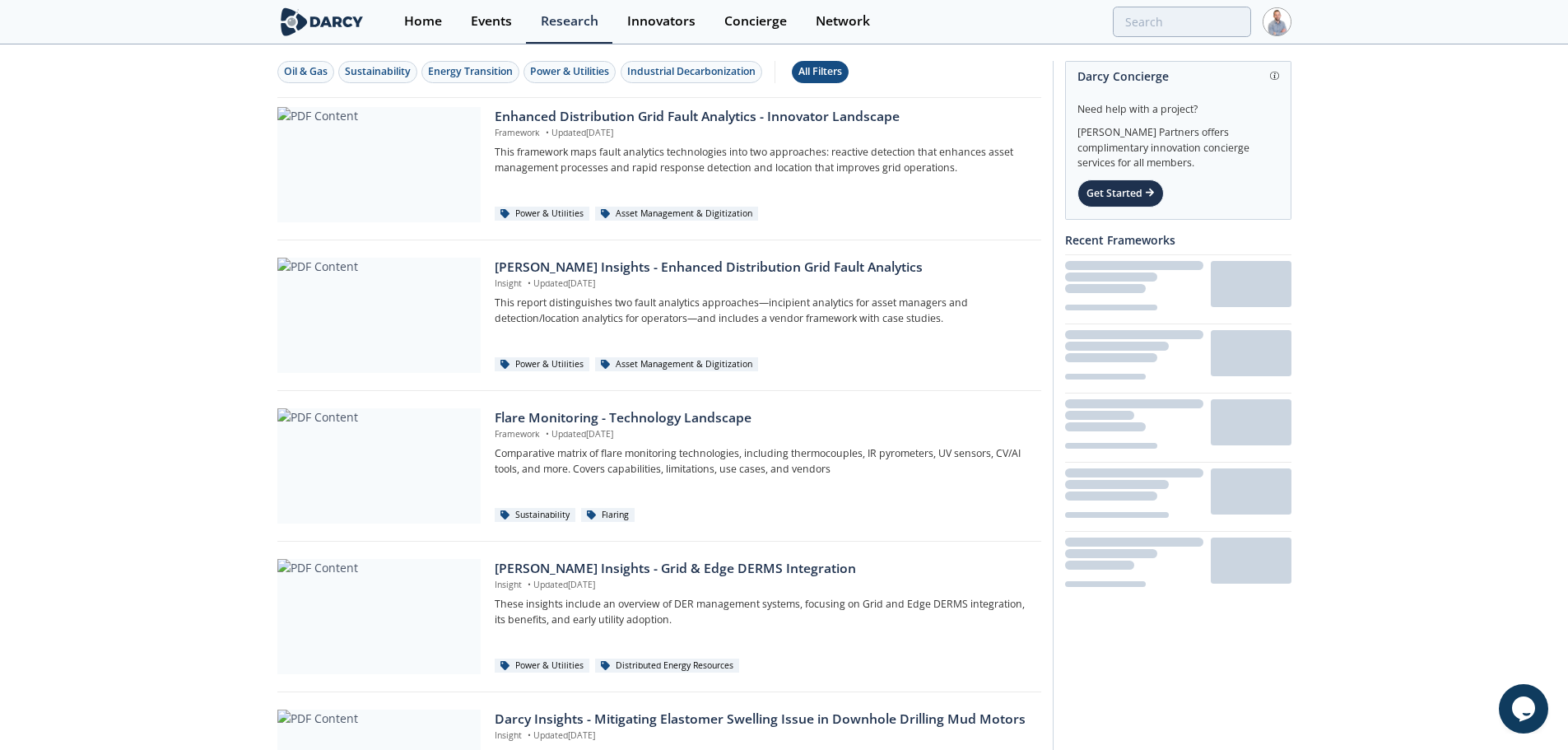
click at [810, 76] on div "All Filters" at bounding box center [820, 71] width 44 height 15
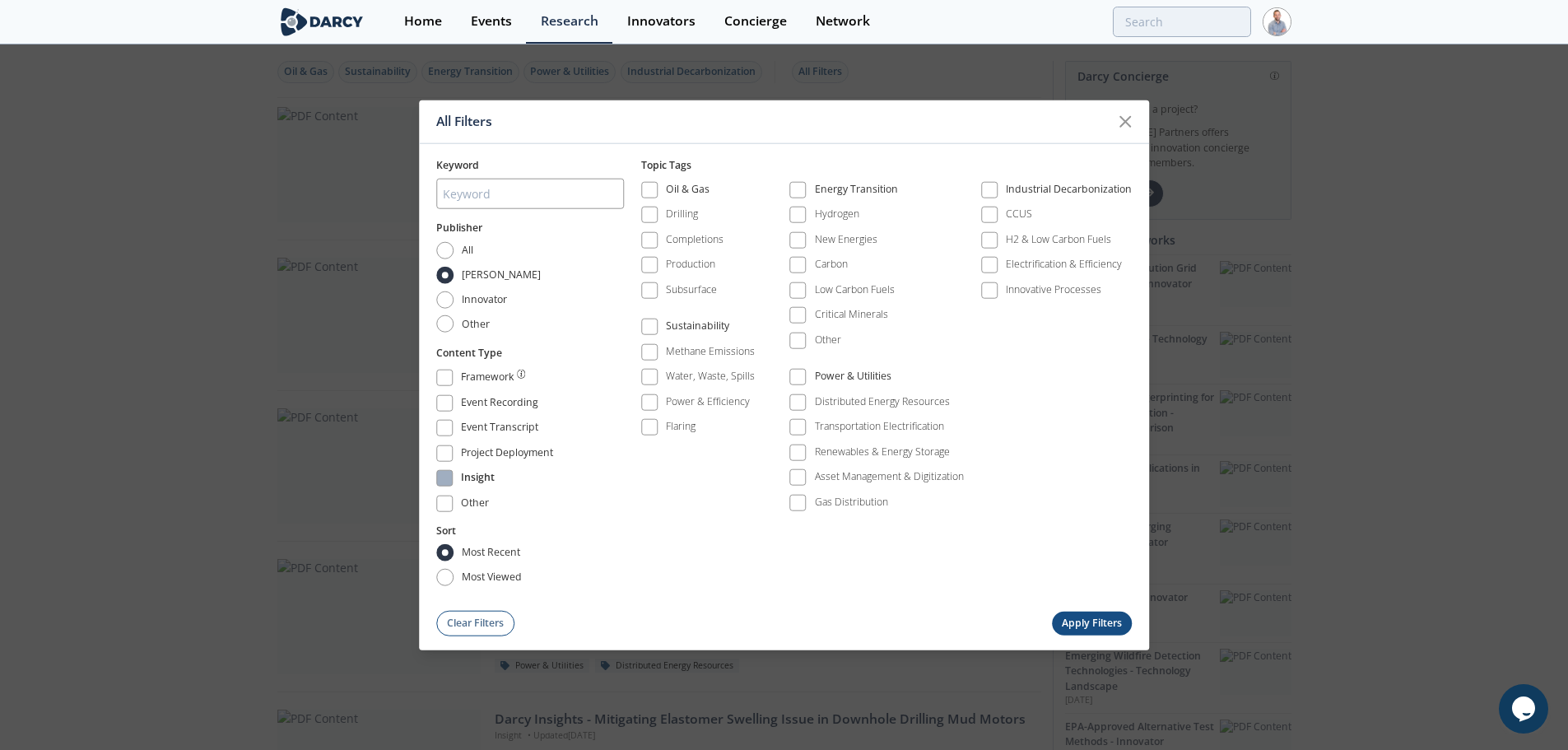
click at [481, 479] on div "Insight" at bounding box center [478, 480] width 33 height 19
click at [888, 458] on div "Renewables & Energy Storage" at bounding box center [882, 451] width 135 height 15
click at [1080, 625] on button "Apply Filters" at bounding box center [1092, 622] width 81 height 24
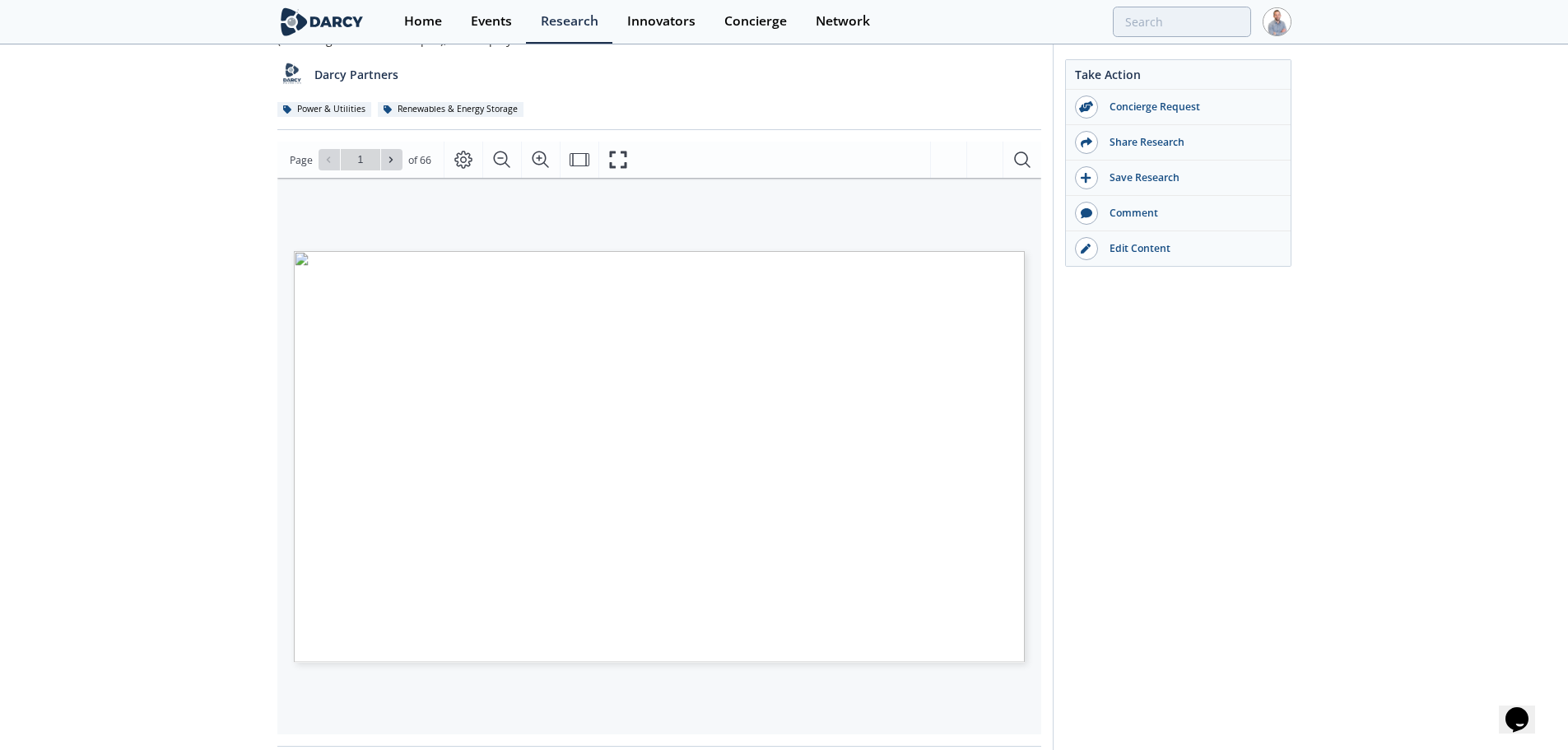
scroll to position [164, 0]
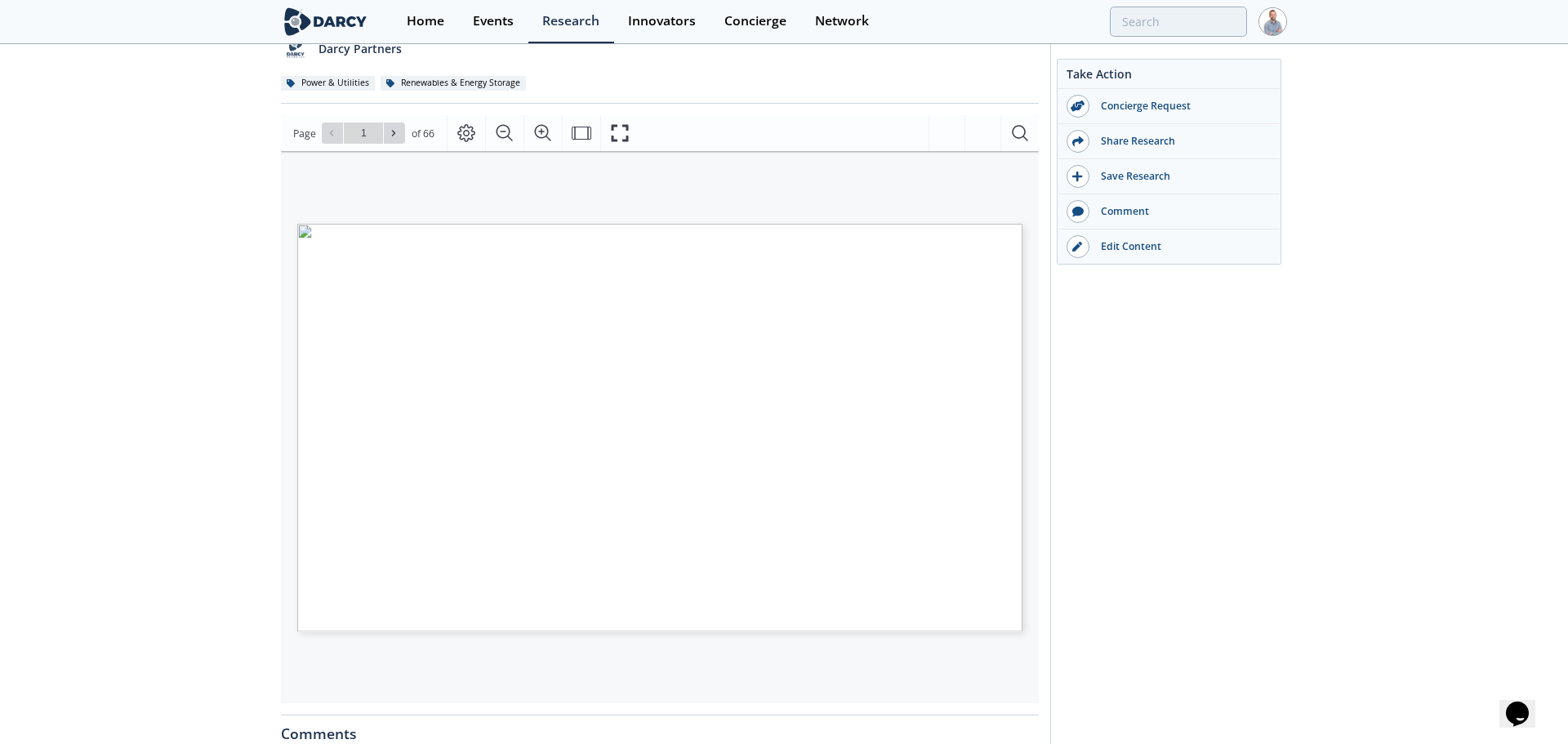
type input "2"
type input "3"
type input "4"
type input "5"
type input "6"
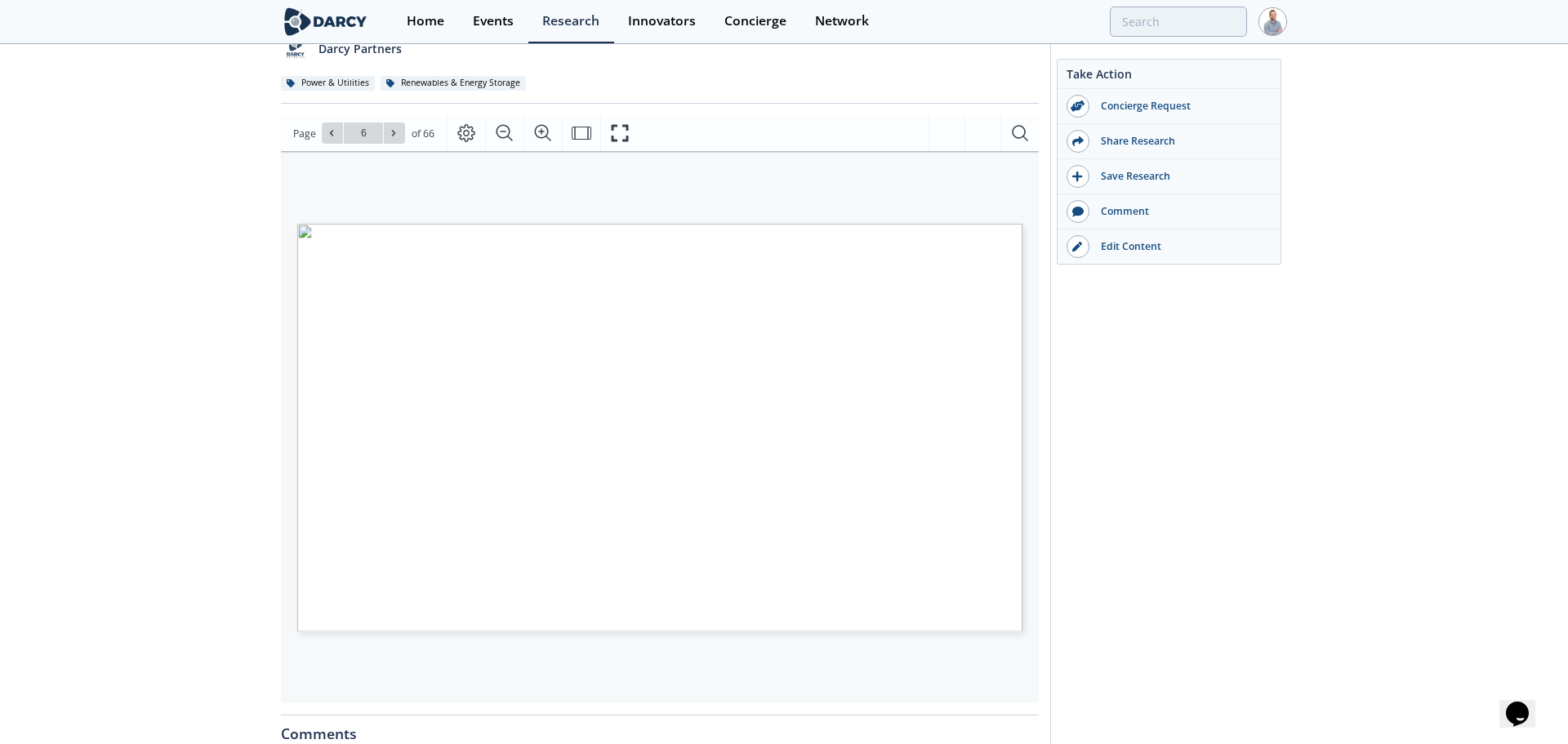
type input "7"
type input "8"
type input "9"
type input "10"
type input "11"
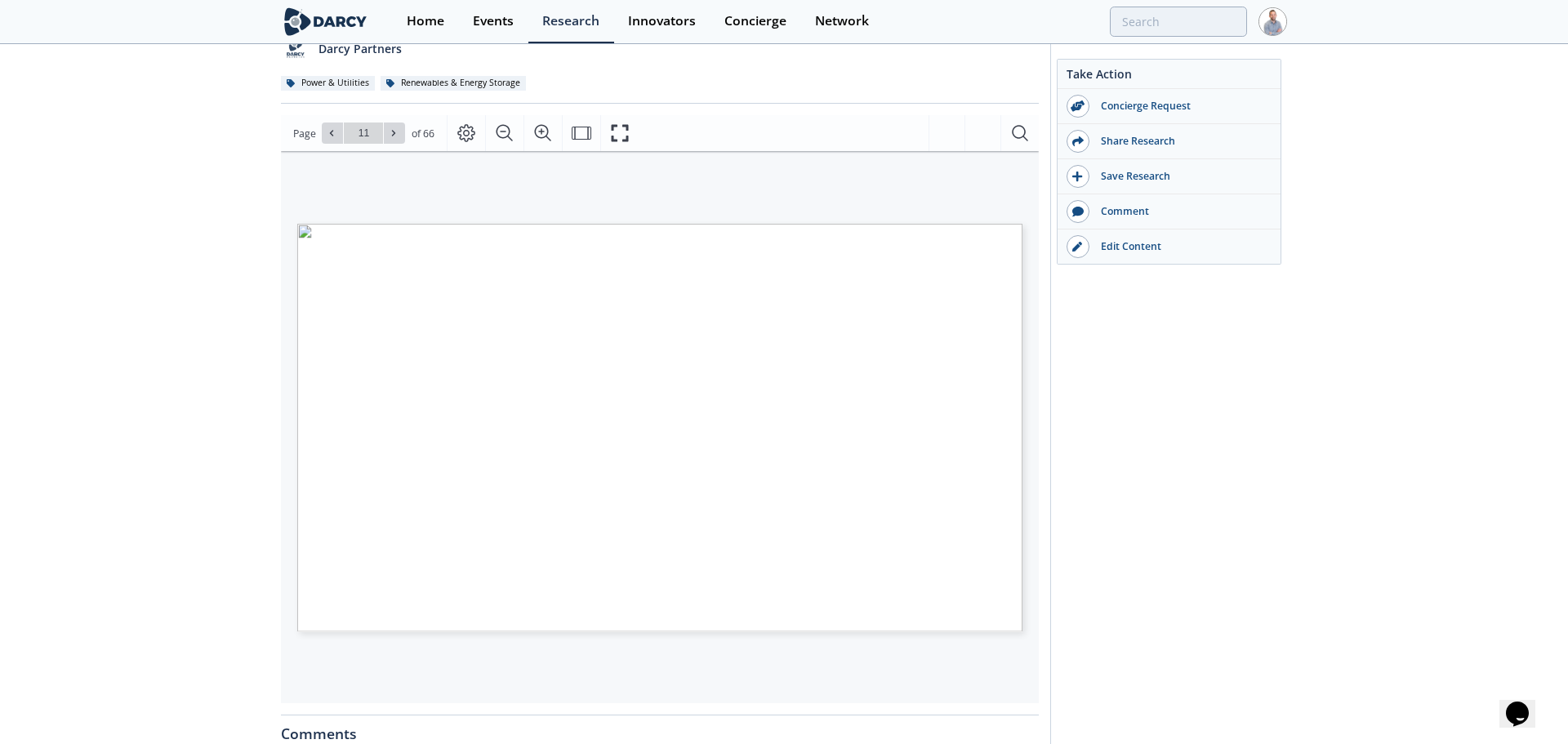
type input "12"
type input "13"
type input "14"
type input "15"
type input "16"
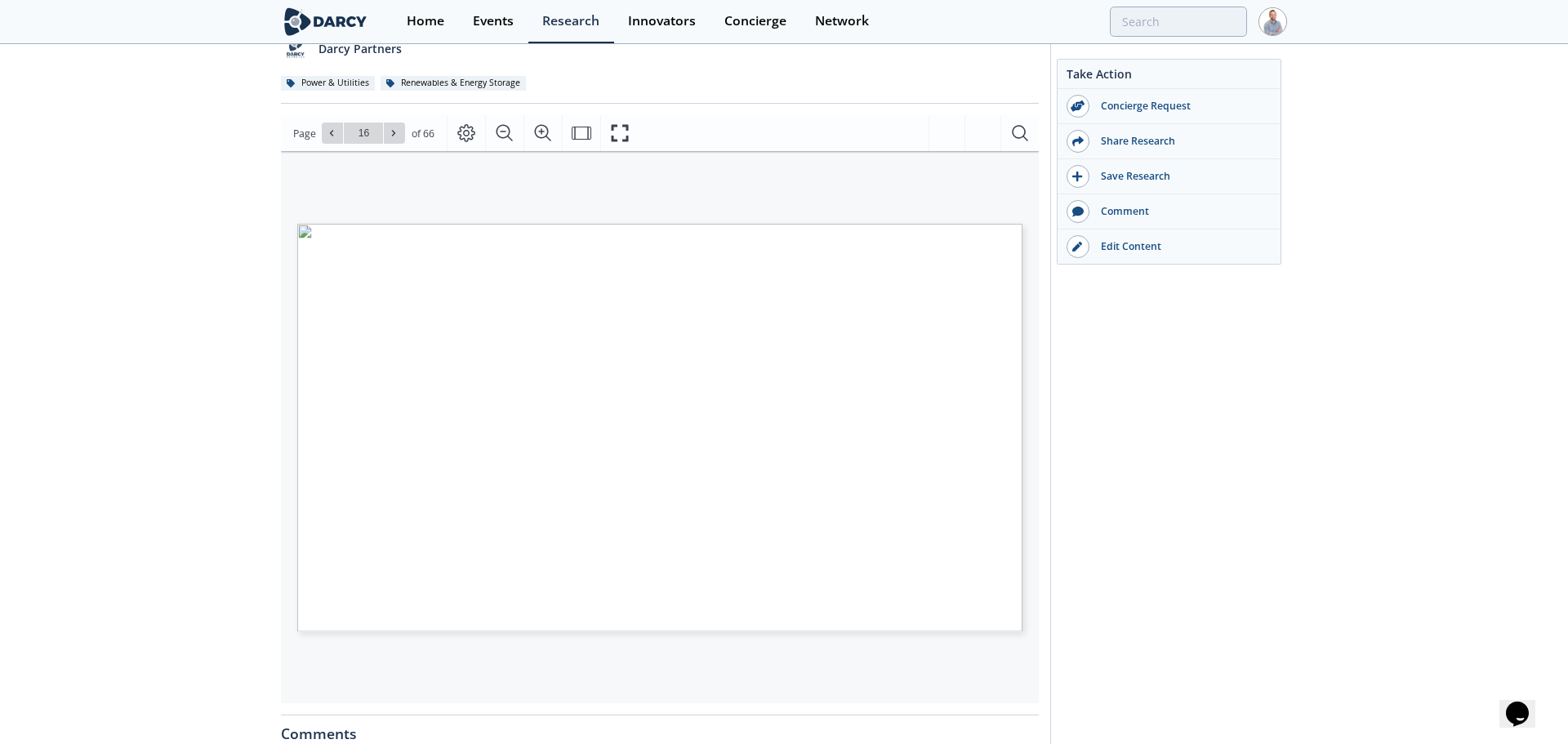
type input "17"
type input "18"
type input "19"
type input "20"
type input "21"
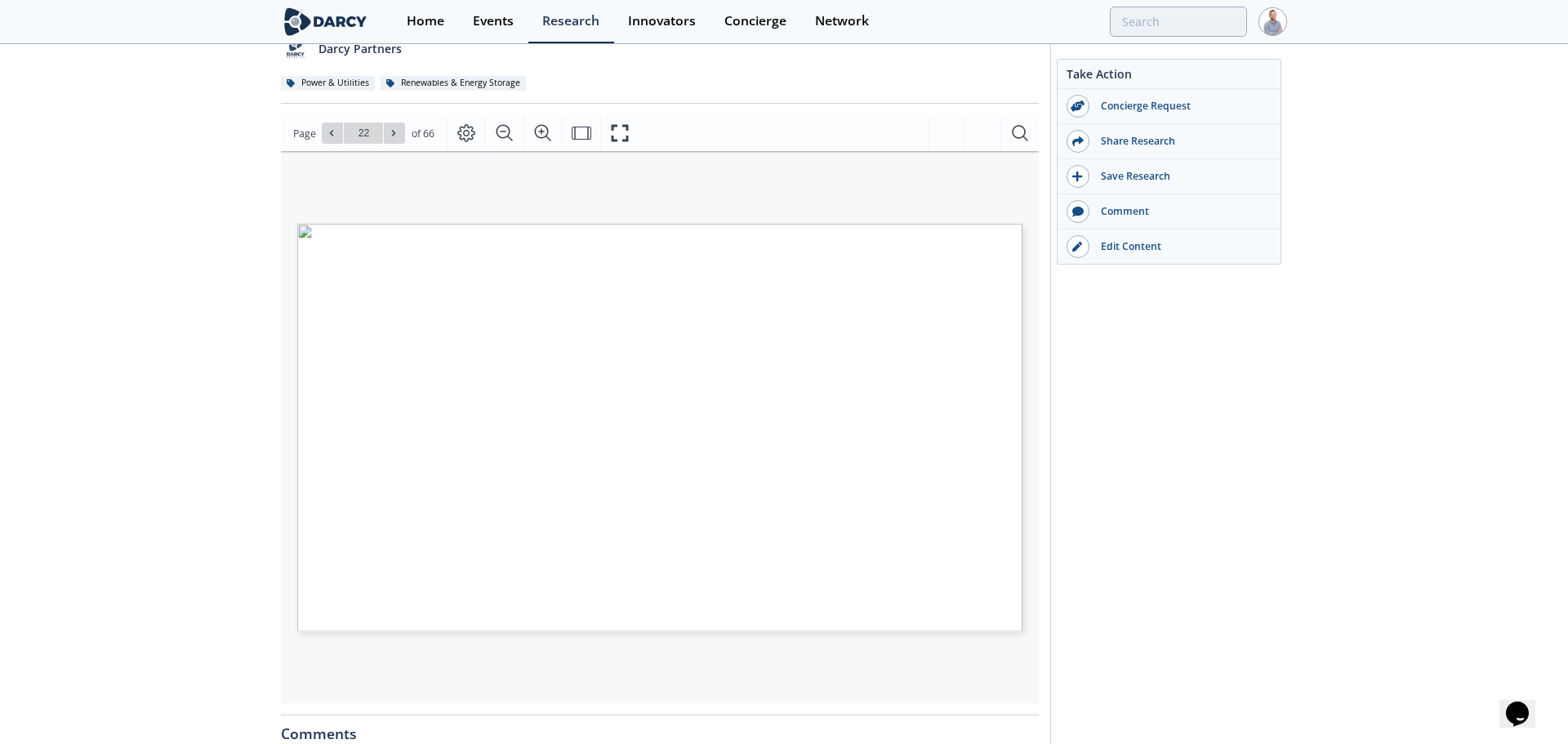
type input "22"
type input "23"
type input "24"
type input "25"
type input "26"
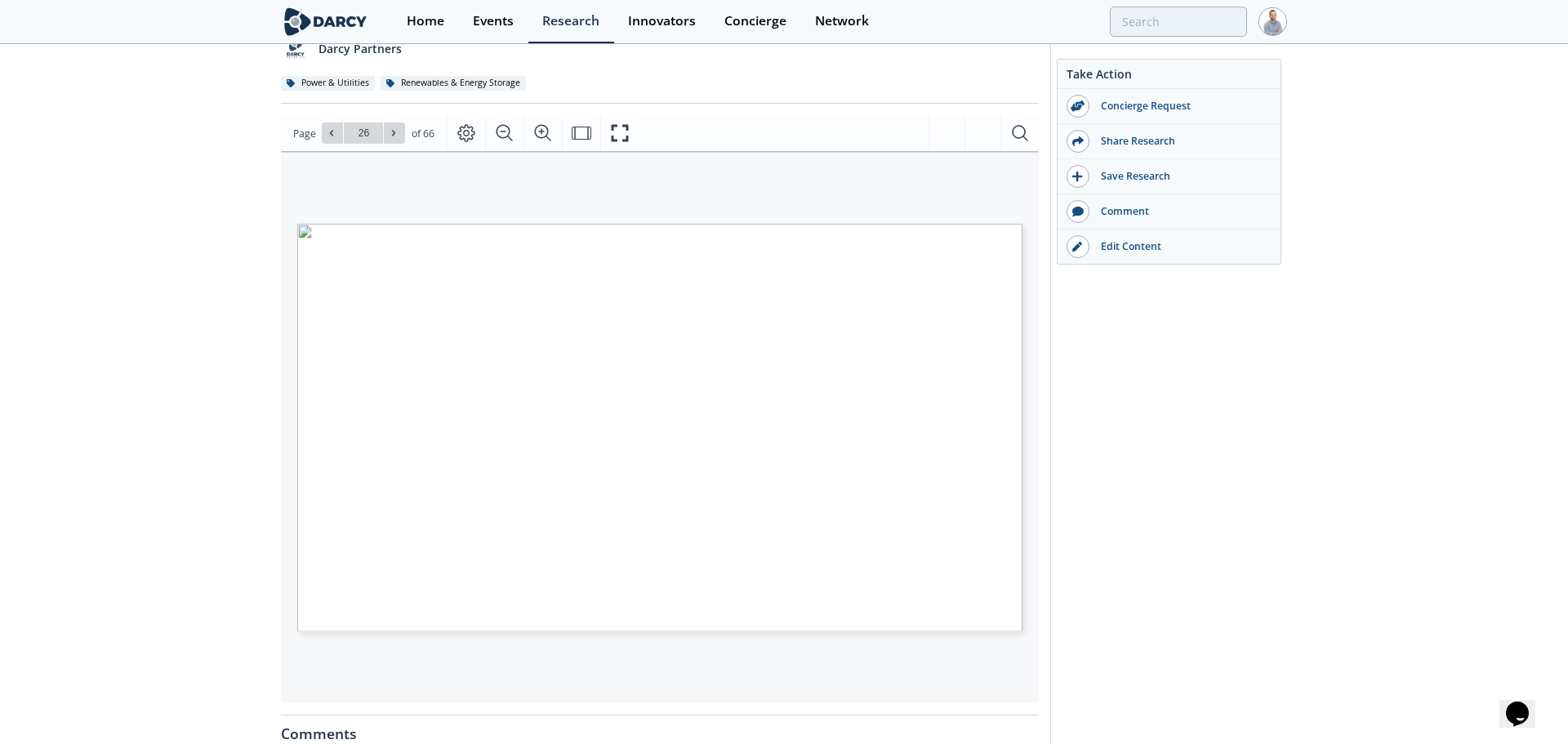
type input "27"
type input "28"
type input "29"
type input "30"
type input "31"
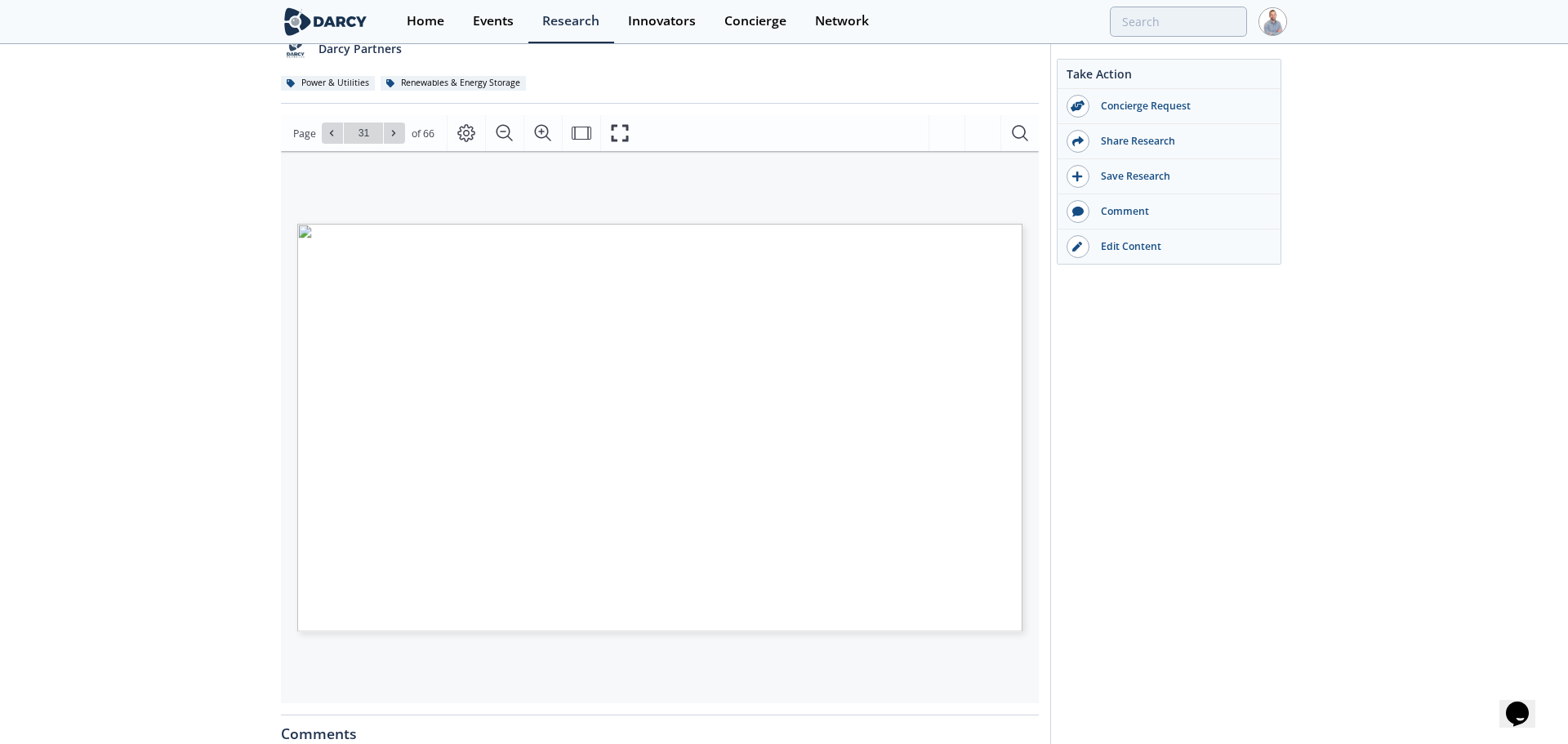
type input "32"
type input "33"
type input "34"
type input "35"
type input "36"
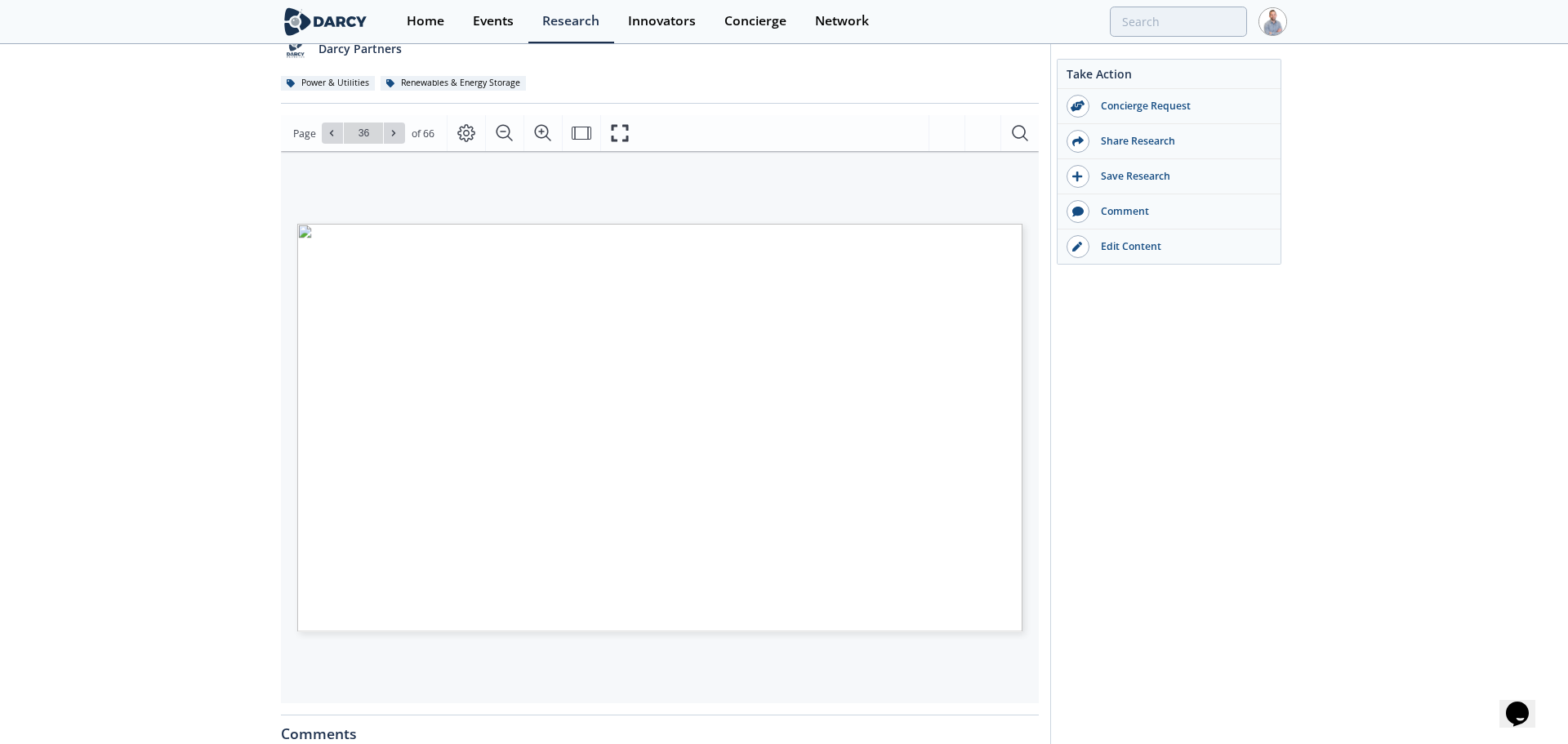
type input "37"
type input "38"
type input "39"
type input "40"
type input "41"
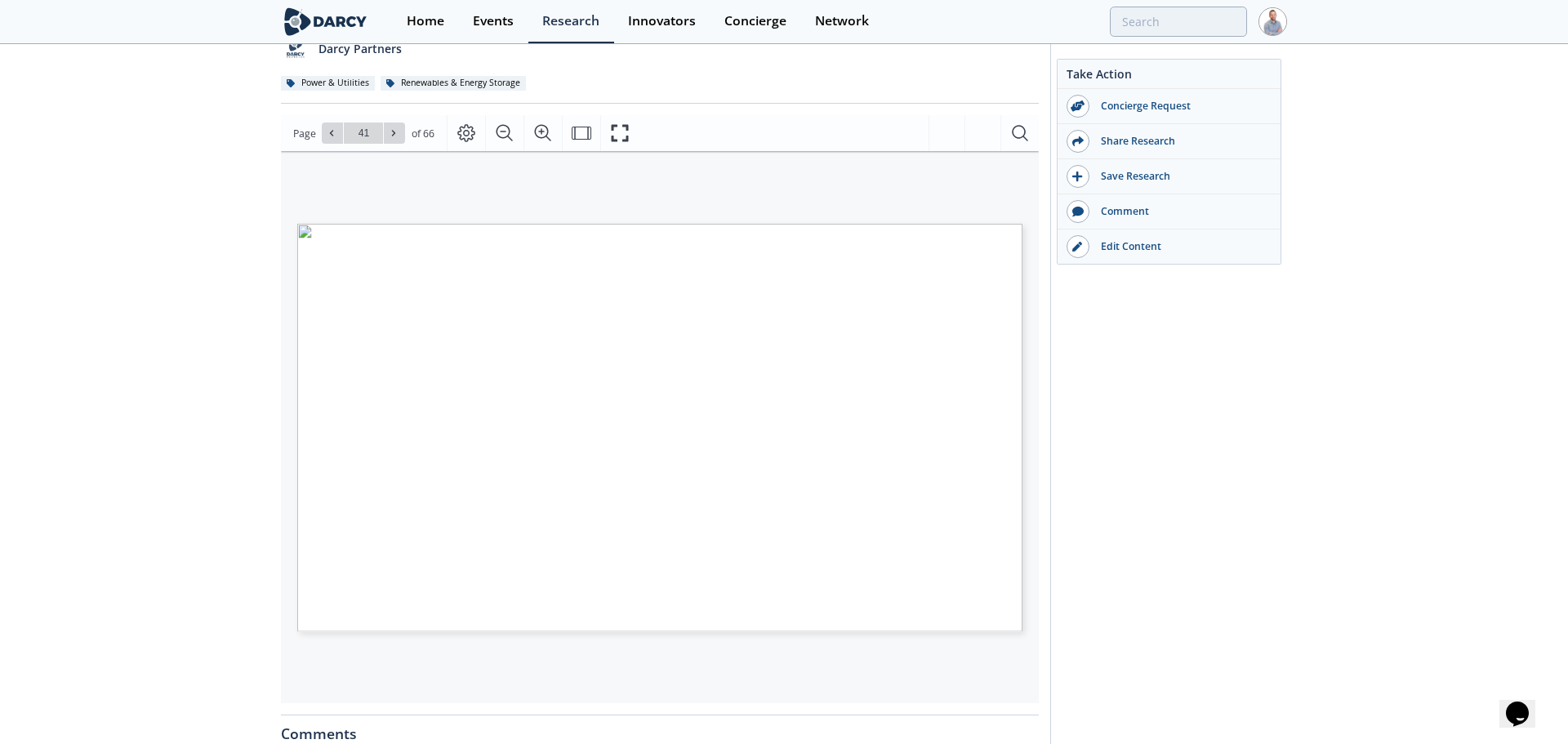
type input "42"
type input "43"
type input "44"
type input "45"
type input "46"
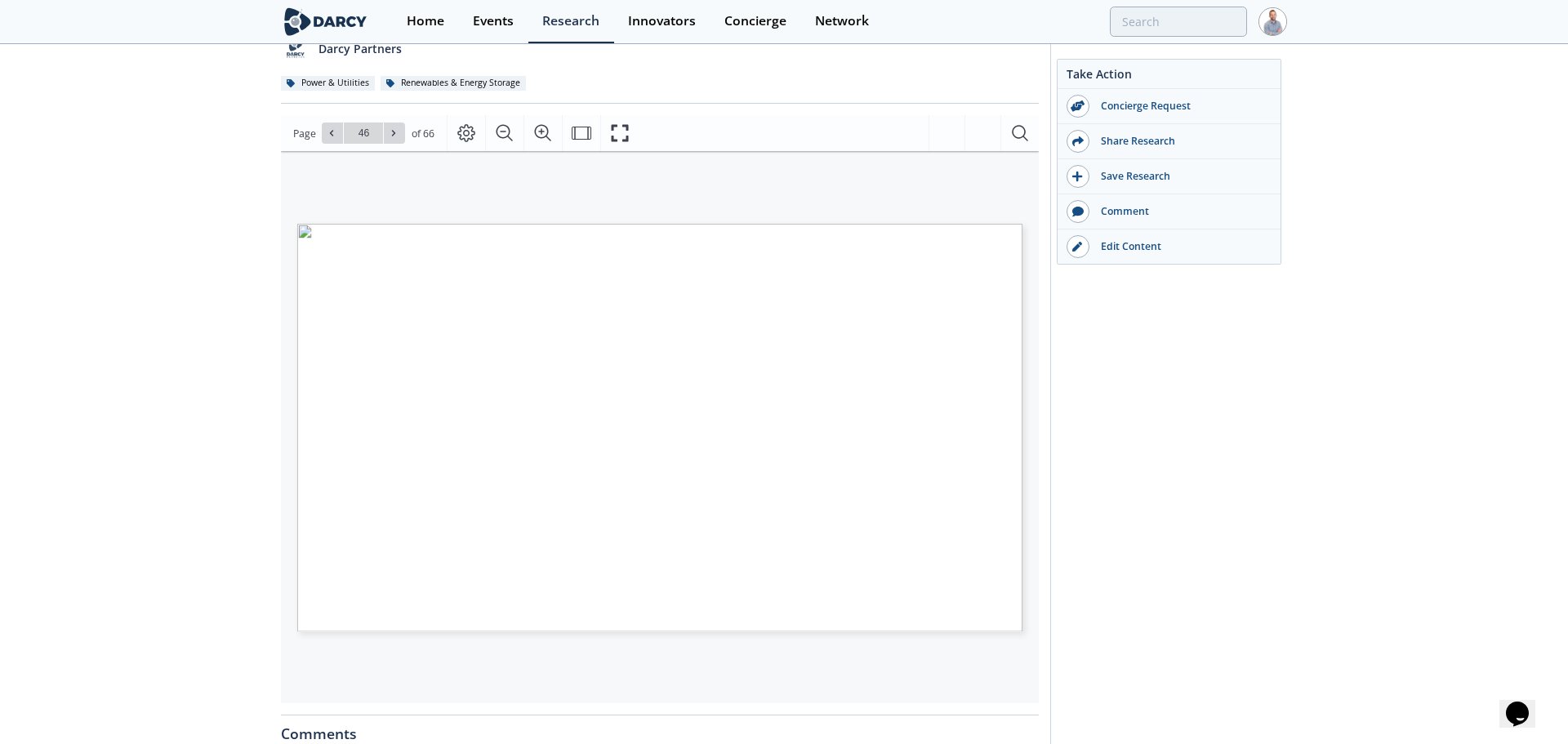
type input "47"
type input "48"
type input "49"
type input "51"
type input "52"
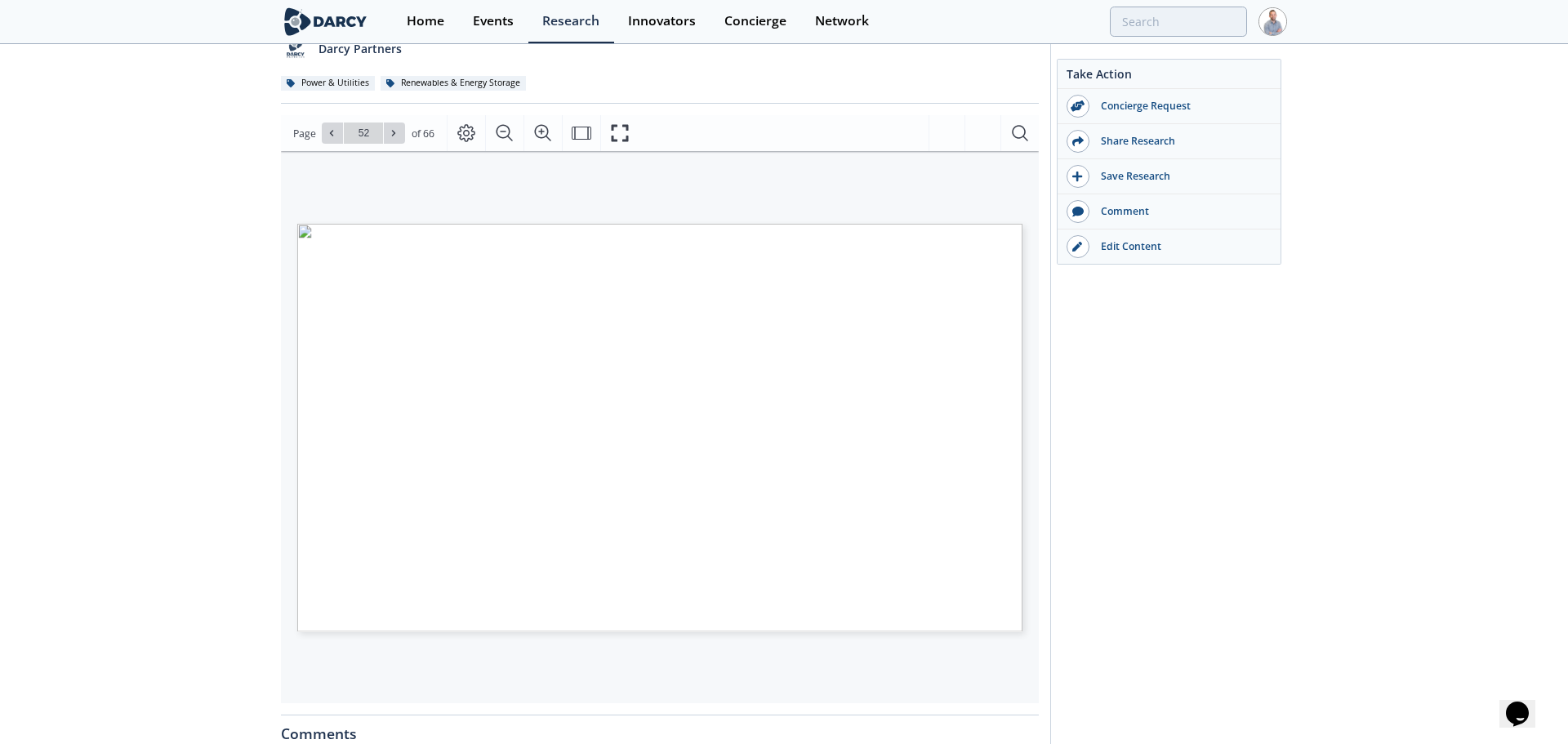
type input "53"
type input "54"
type input "55"
type input "56"
type input "57"
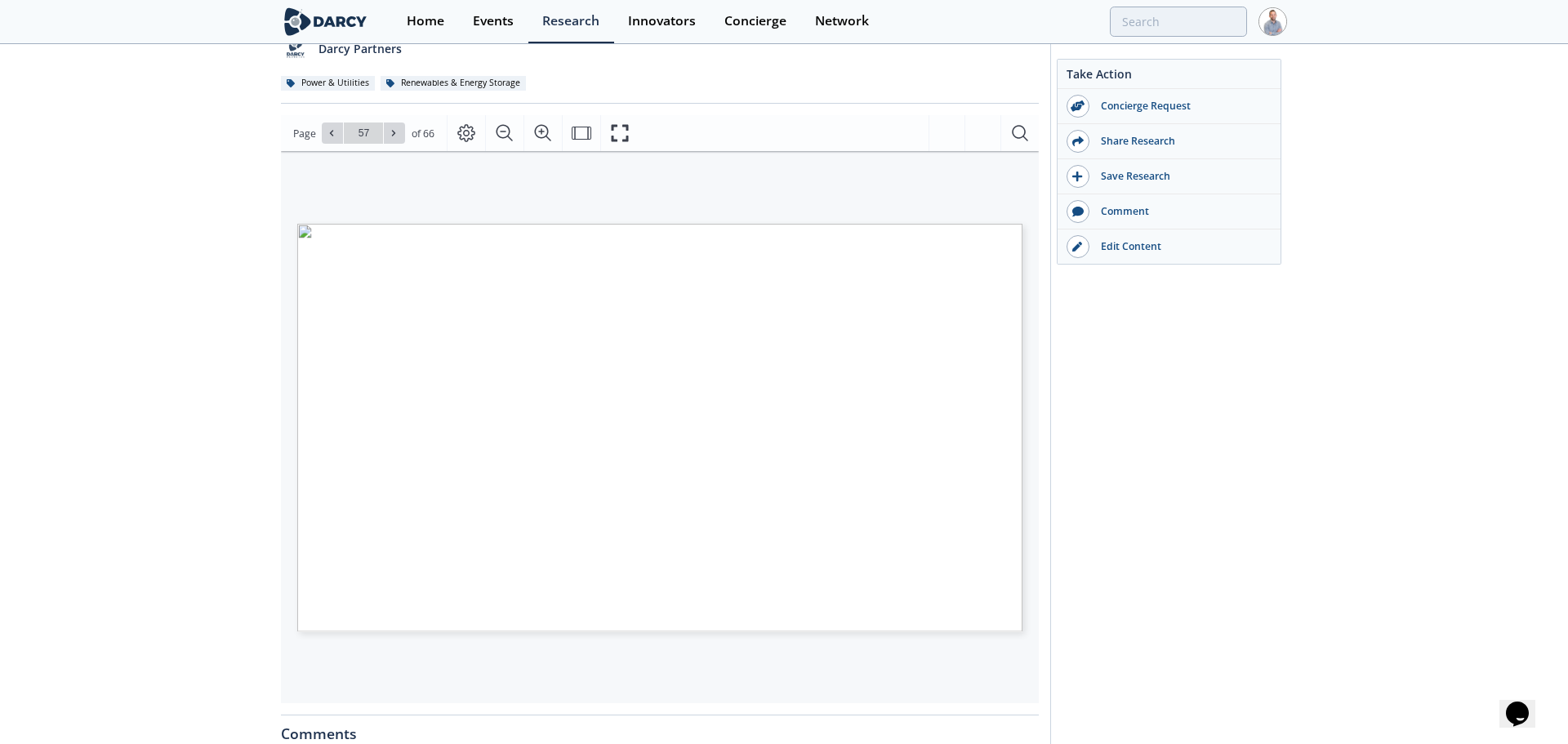
type input "58"
type input "59"
type input "60"
type input "61"
type input "66"
